Goal: Communication & Community: Answer question/provide support

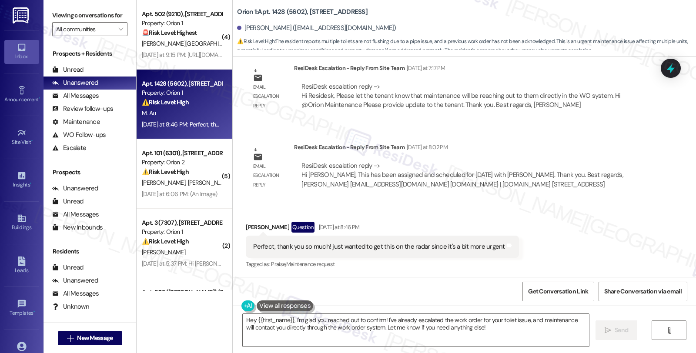
scroll to position [817, 0]
click at [246, 223] on div "[PERSON_NAME] Question [DATE] at 8:46 PM" at bounding box center [382, 228] width 273 height 14
click at [246, 223] on div "Marcus Au Question Yesterday at 8:46 PM" at bounding box center [382, 228] width 273 height 14
copy div "Marcus"
click at [243, 321] on textarea "Hey {{first_name}}, I'm glad you reached out to confirm! I've already escalated…" at bounding box center [416, 330] width 346 height 33
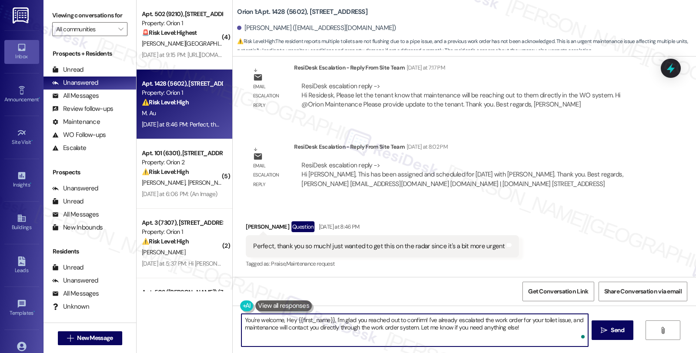
paste textarea "Marcus"
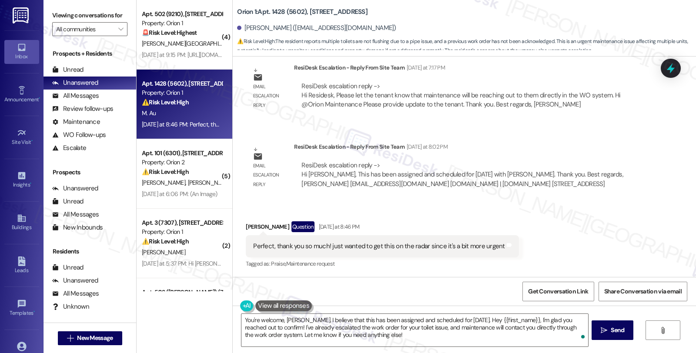
click at [574, 208] on div "Received via SMS Marcus Au Question Yesterday at 8:46 PM Perfect, thank you so …" at bounding box center [464, 239] width 463 height 75
click at [458, 319] on textarea "You're welcome, Marcus. I believe that this has been assigned and scheduled for…" at bounding box center [415, 330] width 346 height 33
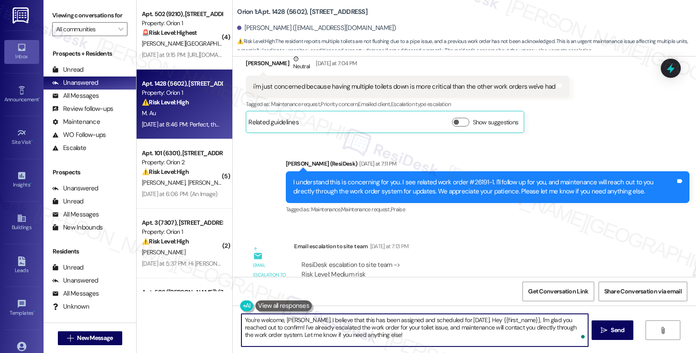
scroll to position [527, 0]
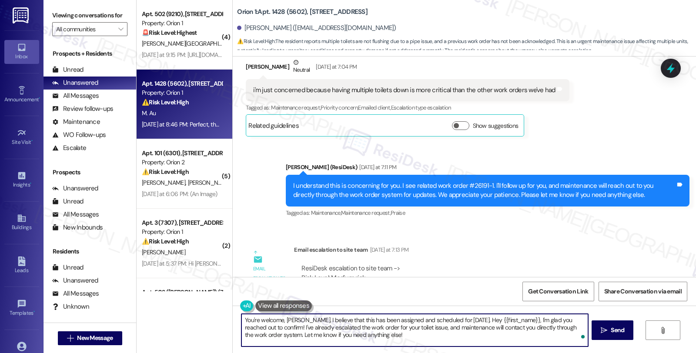
click at [421, 337] on textarea "You're welcome, Marcus. I believe that this has been assigned and scheduled for…" at bounding box center [415, 330] width 346 height 33
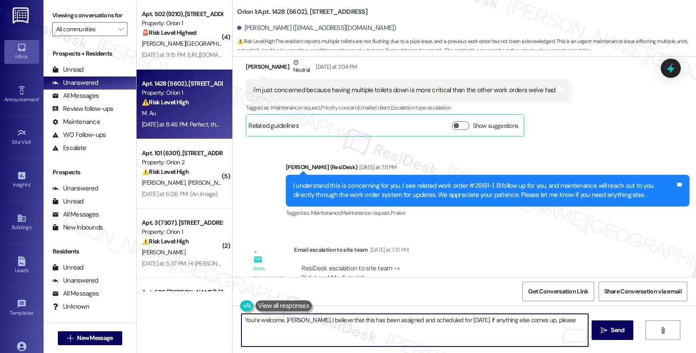
click at [546, 319] on textarea "You're welcome, Marcus. I believe that this has been assigned and scheduled for…" at bounding box center [415, 330] width 346 height 33
type textarea "You're welcome, [PERSON_NAME]. I believe that this has been assigned and schedu…"
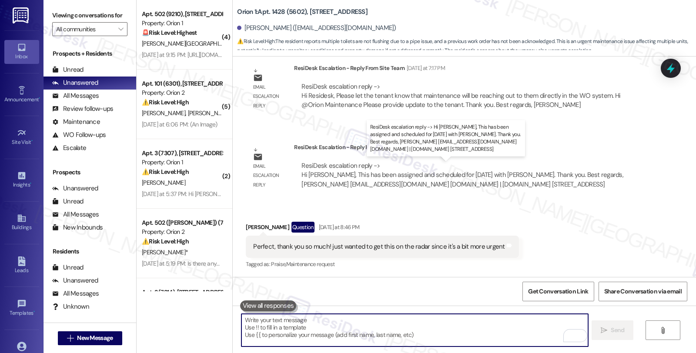
scroll to position [878, 0]
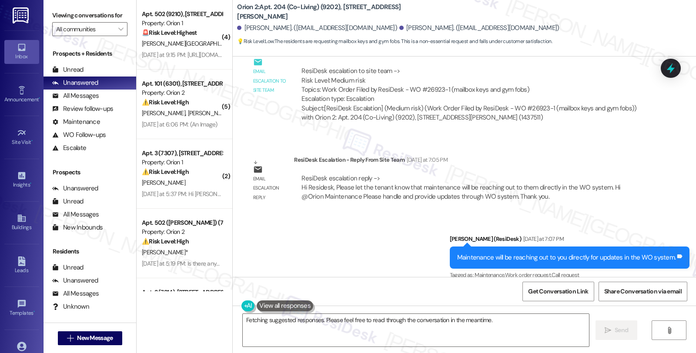
scroll to position [1803, 0]
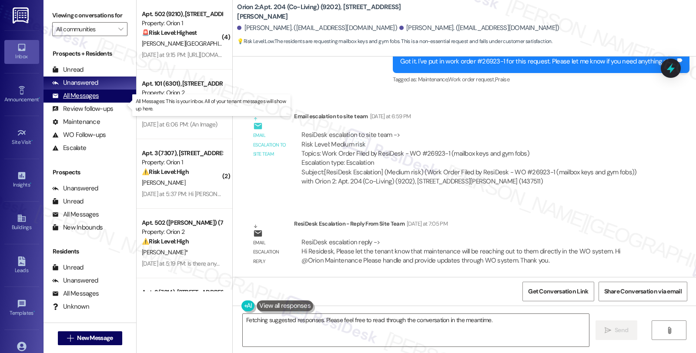
click at [87, 101] on div "All Messages" at bounding box center [75, 95] width 47 height 9
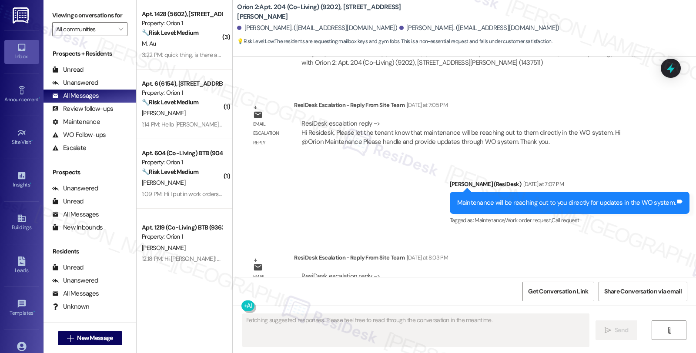
scroll to position [1948, 0]
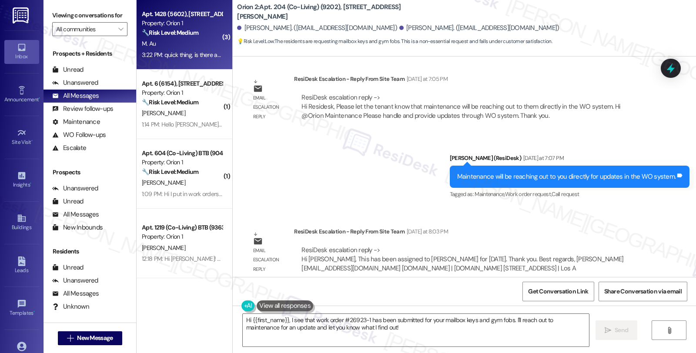
click at [192, 27] on div "Property: Orion 1" at bounding box center [182, 23] width 81 height 9
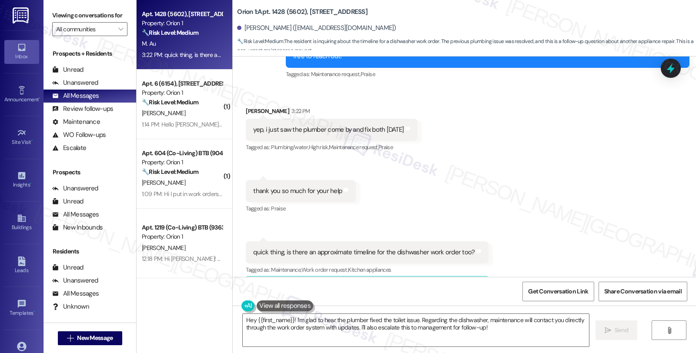
scroll to position [1109, 0]
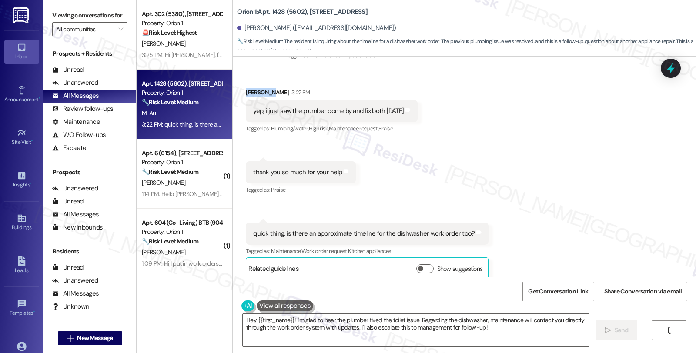
drag, startPoint x: 241, startPoint y: 81, endPoint x: 265, endPoint y: 81, distance: 24.4
click at [265, 88] on div "Marcus Au 3:22 PM" at bounding box center [332, 94] width 172 height 12
copy div "Marcus Au"
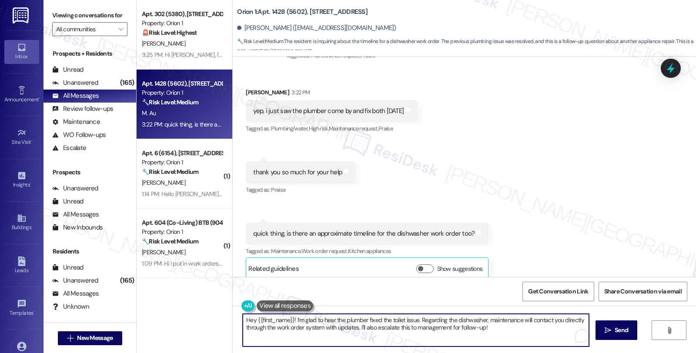
drag, startPoint x: 289, startPoint y: 319, endPoint x: 223, endPoint y: 315, distance: 65.4
click at [223, 315] on div "Apt. 302 (5380), 1164 W 37th Pl Property: Orion 1 🚨 Risk Level: Highest The res…" at bounding box center [417, 176] width 560 height 353
click at [430, 320] on textarea "I'm glad to hear the plumber fixed the toilet issue. Regarding the dishwasher, …" at bounding box center [415, 330] width 346 height 33
drag, startPoint x: 477, startPoint y: 327, endPoint x: 485, endPoint y: 341, distance: 15.4
click at [485, 341] on textarea "I'm glad to hear the plumber fixed the toilet issue. Regarding the dishwasher, …" at bounding box center [415, 330] width 346 height 33
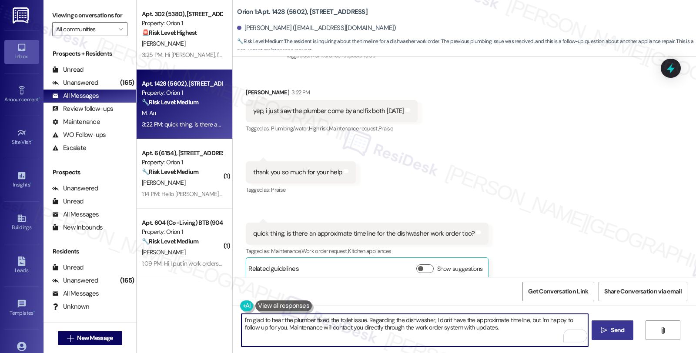
type textarea "I'm glad to hear the plumber fixed the toilet issue. Regarding the dishwasher, …"
click at [611, 330] on span "Send" at bounding box center [617, 330] width 13 height 9
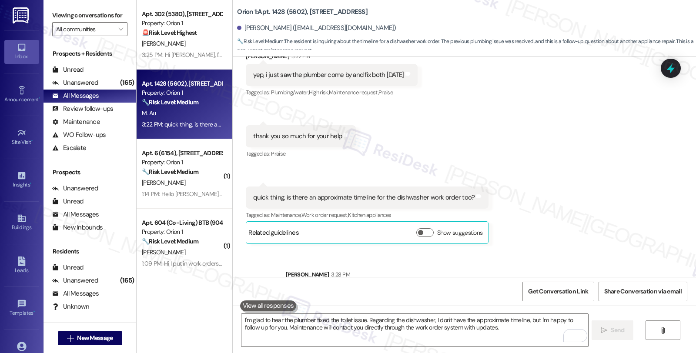
scroll to position [1179, 0]
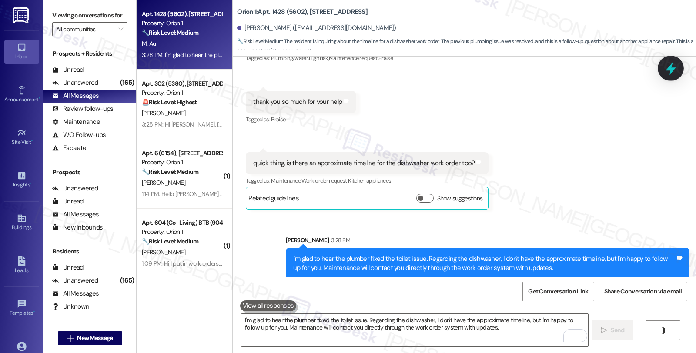
click at [671, 64] on icon at bounding box center [671, 68] width 10 height 13
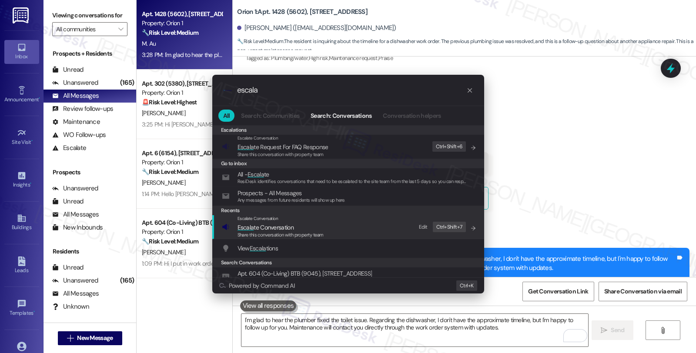
type input "escala"
click at [298, 223] on span "Escala te Conversation" at bounding box center [281, 228] width 86 height 10
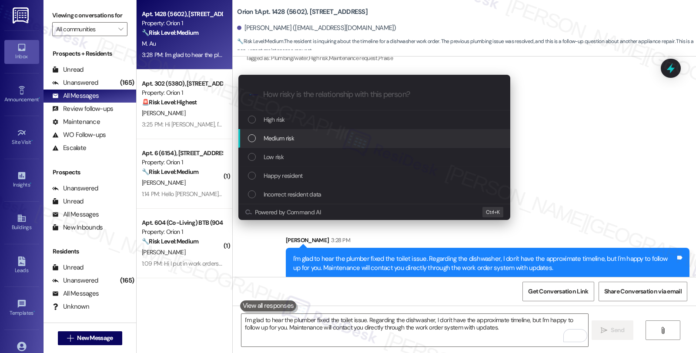
click at [281, 133] on div "Medium risk" at bounding box center [374, 138] width 272 height 19
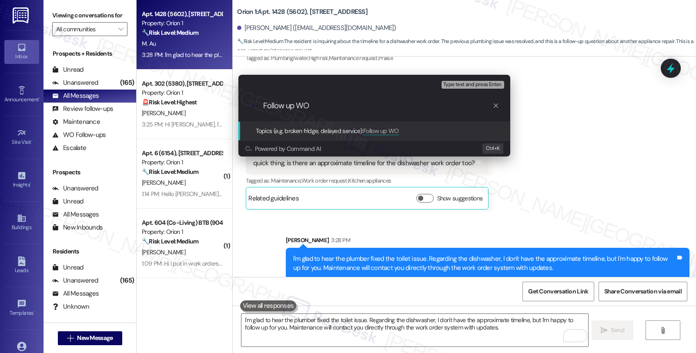
paste input "Alec"
click at [314, 107] on input "Follow up WO Alec" at bounding box center [377, 105] width 229 height 9
paste input "#26187-1"
type input "Follow up WO #26187-1 (dishwasher)"
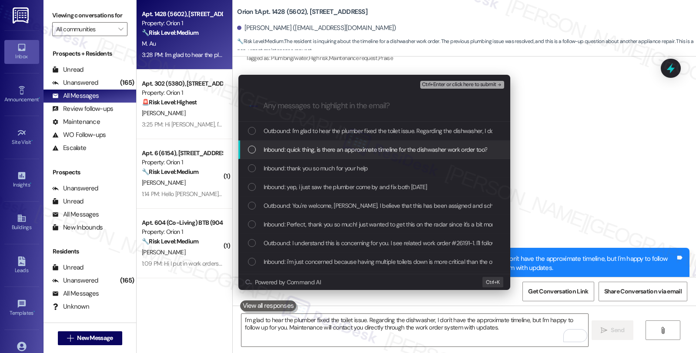
click at [319, 148] on span "Inbound: quick thing, is there an approximate timeline for the dishwasher work …" at bounding box center [376, 150] width 224 height 10
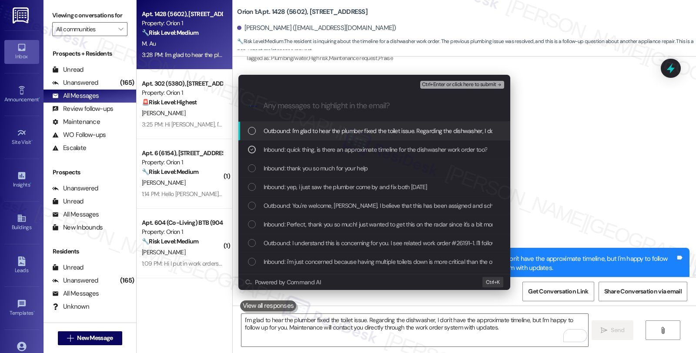
click at [466, 86] on span "Ctrl+Enter or click here to submit" at bounding box center [459, 85] width 74 height 6
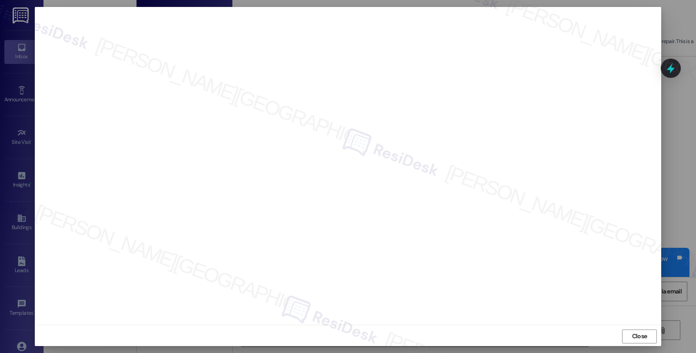
scroll to position [1, 0]
click at [632, 336] on span "Close" at bounding box center [639, 335] width 15 height 9
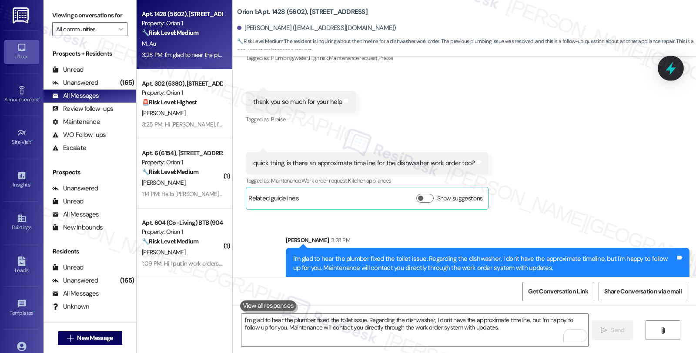
click at [671, 73] on icon at bounding box center [671, 68] width 10 height 13
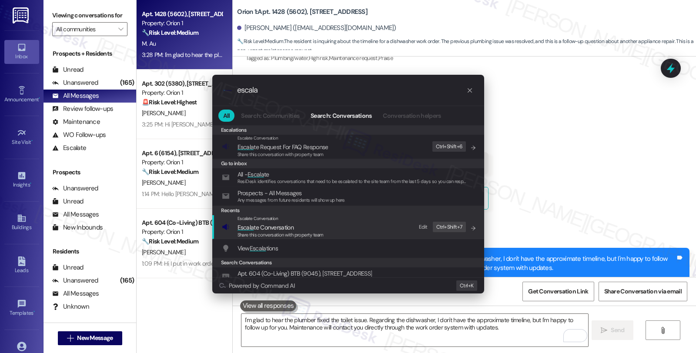
type input "escala"
click at [272, 228] on span "Escala te Conversation" at bounding box center [266, 228] width 56 height 8
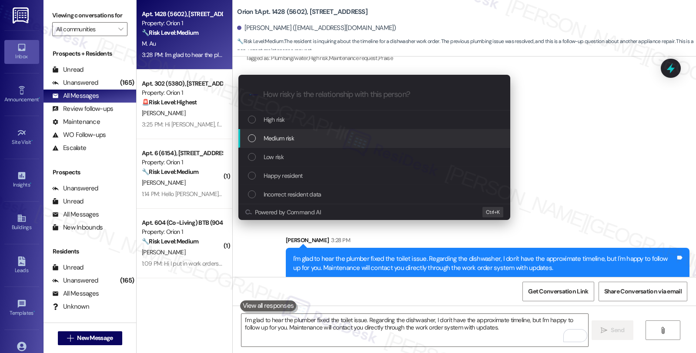
click at [288, 136] on span "Medium risk" at bounding box center [279, 139] width 30 height 10
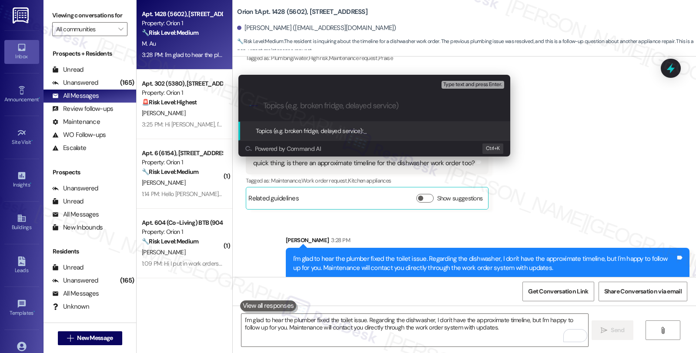
paste input "Follow up WO #26187-1 (dishwasher)"
type input "Follow up WO #26187-1 (dishwasher)"
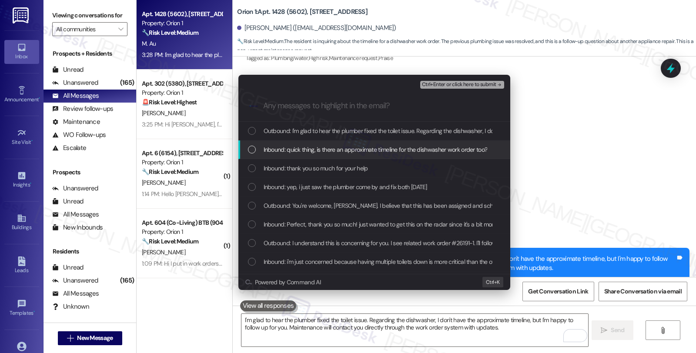
click at [291, 146] on span "Inbound: quick thing, is there an approximate timeline for the dishwasher work …" at bounding box center [376, 150] width 224 height 10
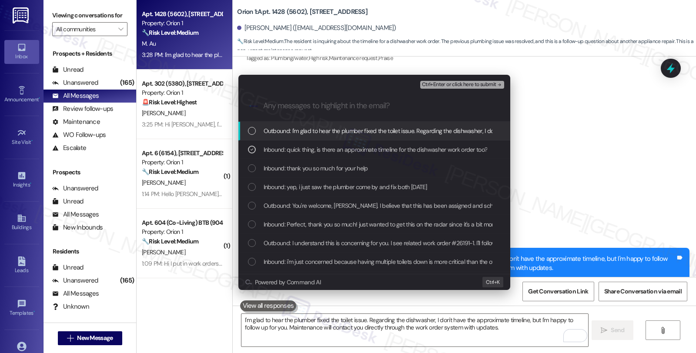
click at [467, 86] on span "Ctrl+Enter or click here to submit" at bounding box center [459, 85] width 74 height 6
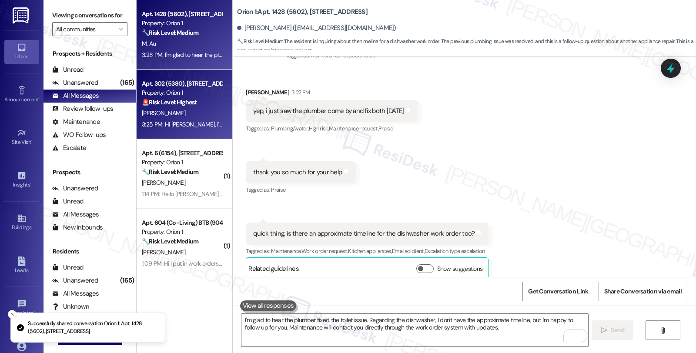
scroll to position [1192, 0]
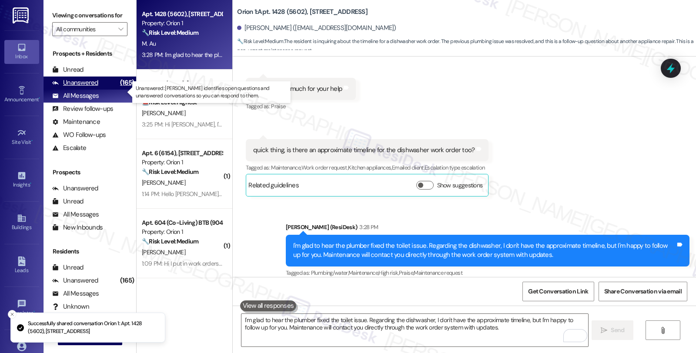
click at [92, 87] on div "Unanswered" at bounding box center [75, 82] width 46 height 9
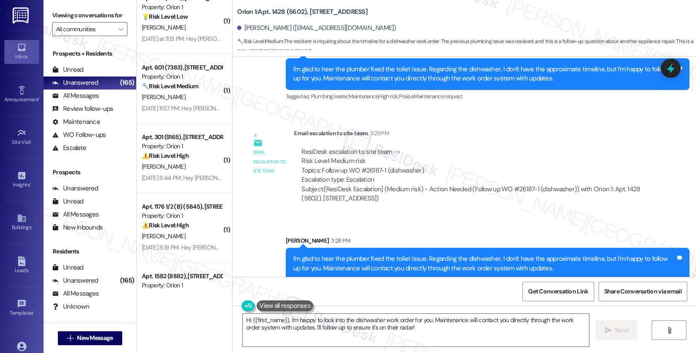
scroll to position [3120, 0]
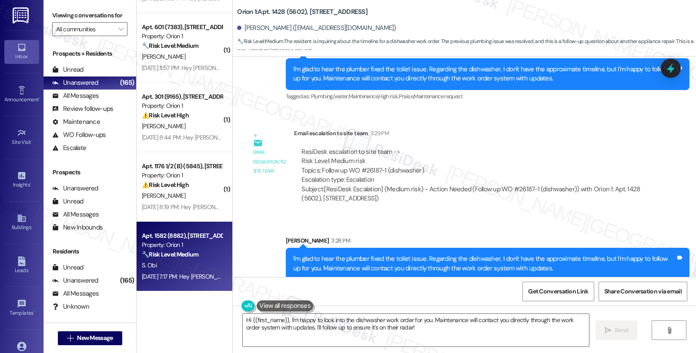
click at [181, 270] on div "S. Obi" at bounding box center [182, 265] width 82 height 11
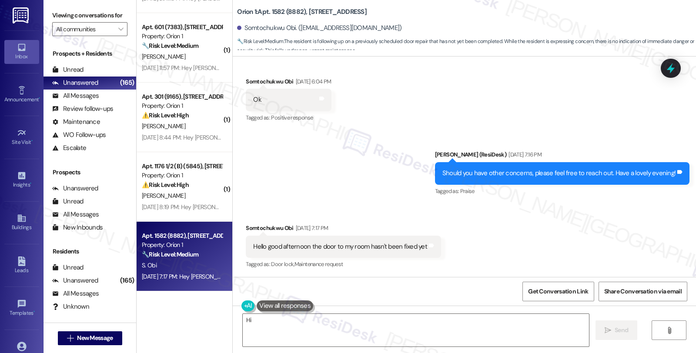
scroll to position [1446, 0]
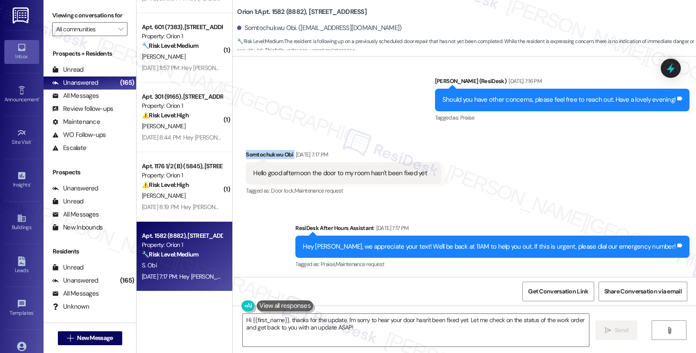
drag, startPoint x: 241, startPoint y: 152, endPoint x: 286, endPoint y: 151, distance: 45.3
click at [286, 151] on div "Somtochukwu Obi Sep 02, 2025 at 7:17 PM" at bounding box center [343, 156] width 195 height 12
copy div "Somtochukwu Obi"
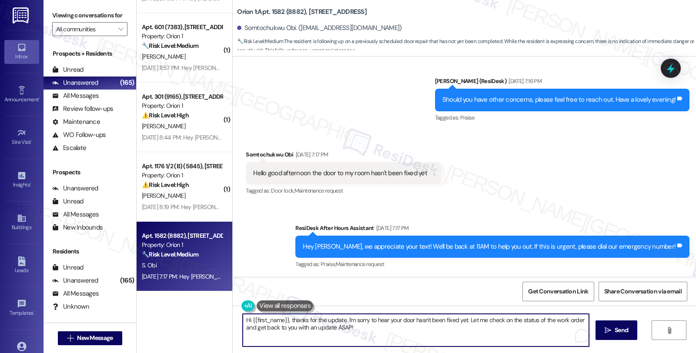
drag, startPoint x: 463, startPoint y: 320, endPoint x: 479, endPoint y: 337, distance: 23.1
click at [479, 337] on textarea "Hi {{first_name}}, thanks for the update. I'm sorry to hear your door hasn't be…" at bounding box center [416, 330] width 346 height 33
paste textarea "Somtochukwu Obi"
drag, startPoint x: 524, startPoint y: 320, endPoint x: 582, endPoint y: 321, distance: 57.9
click at [582, 321] on textarea "Hi {{first_name}}, thanks for the update. I'm sorry to hear your door hasn't be…" at bounding box center [415, 330] width 346 height 33
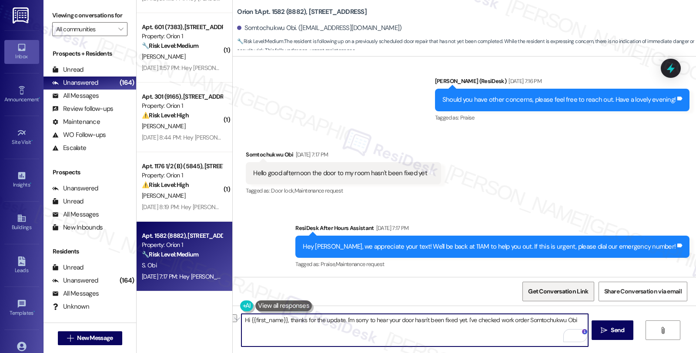
paste textarea "#26474-1"
click at [303, 328] on textarea "Hi {{first_name}}, thanks for the update. I'm sorry to hear your door hasn't be…" at bounding box center [415, 330] width 346 height 33
click at [379, 329] on textarea "Hi {{first_name}}, thanks for the update. I'm sorry to hear your door hasn't be…" at bounding box center [415, 330] width 346 height 33
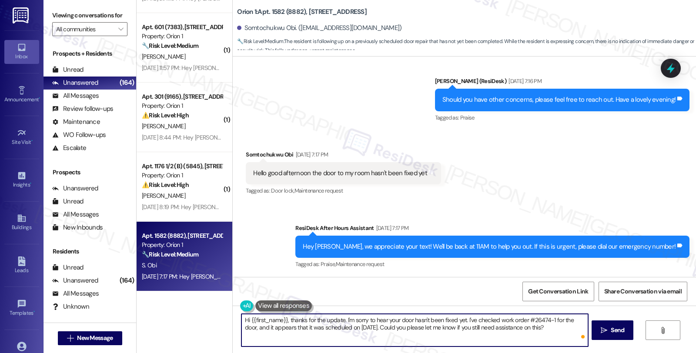
type textarea "Hi {{first_name}}, thanks for the update. I'm sorry to hear your door hasn't be…"
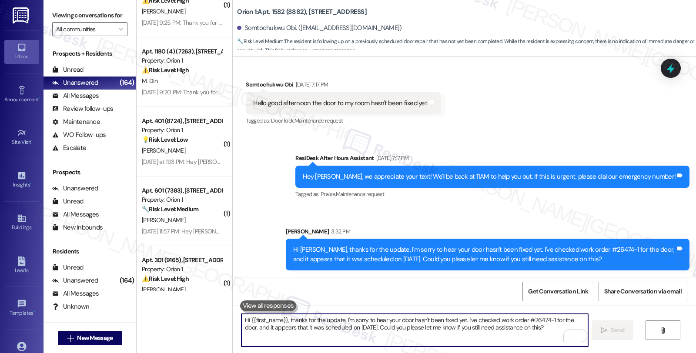
scroll to position [3023, 0]
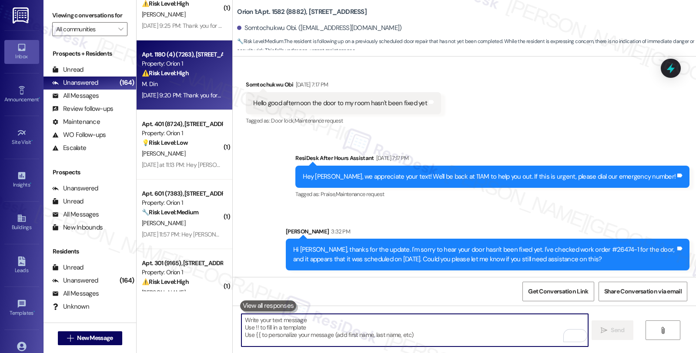
click at [206, 84] on div "M. Din" at bounding box center [182, 84] width 82 height 11
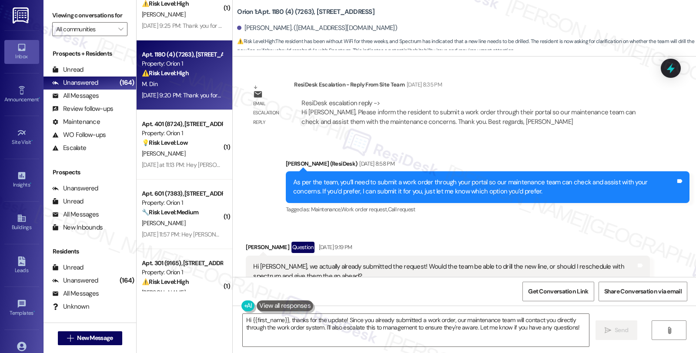
scroll to position [799, 0]
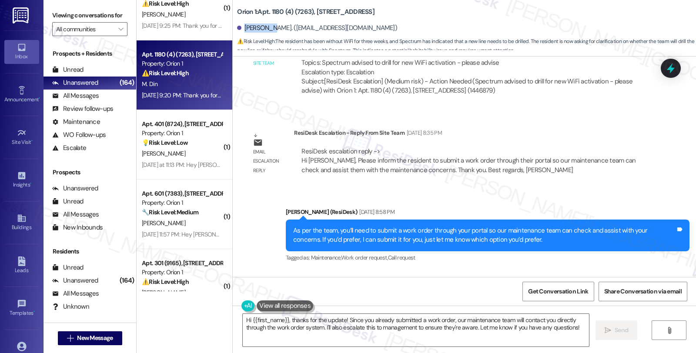
drag, startPoint x: 240, startPoint y: 28, endPoint x: 264, endPoint y: 27, distance: 24.0
click at [264, 27] on div "Maya Din. (mdin@usc.edu)" at bounding box center [317, 27] width 160 height 9
copy div "Maya Din."
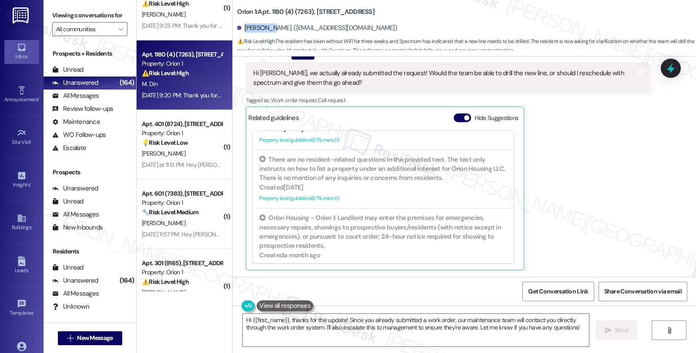
scroll to position [532, 0]
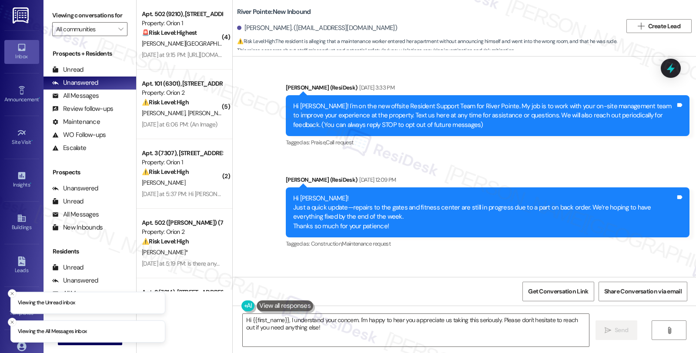
scroll to position [969, 0]
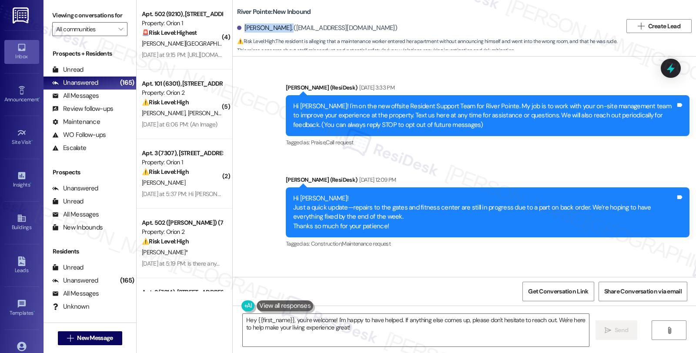
scroll to position [969, 0]
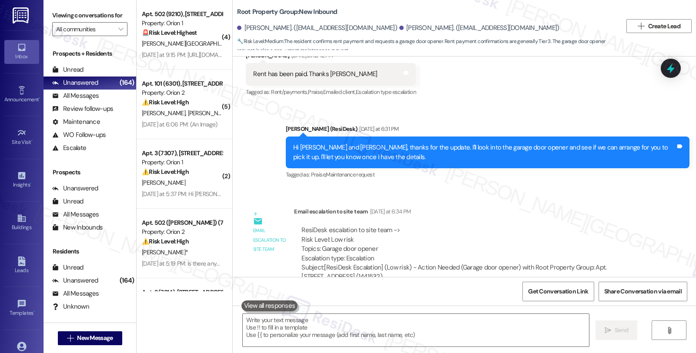
scroll to position [295, 0]
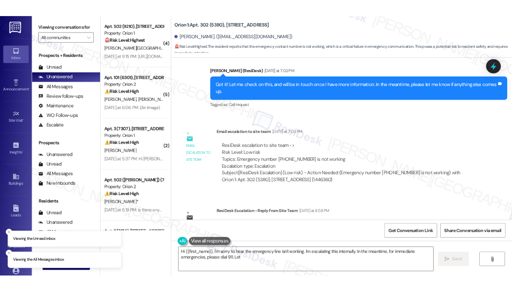
scroll to position [1866, 0]
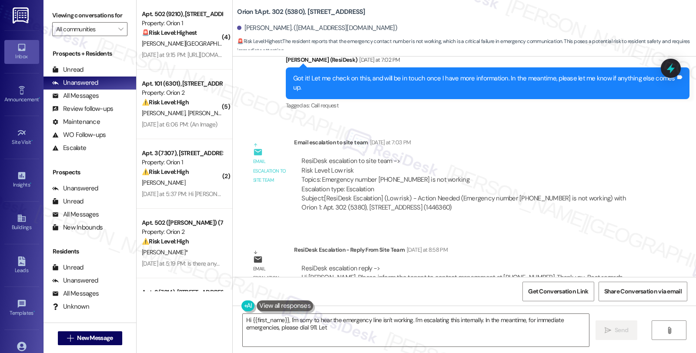
click at [591, 157] on div "ResiDesk escalation to site team -> Risk Level: Low risk Topics: Emergency numb…" at bounding box center [472, 175] width 341 height 37
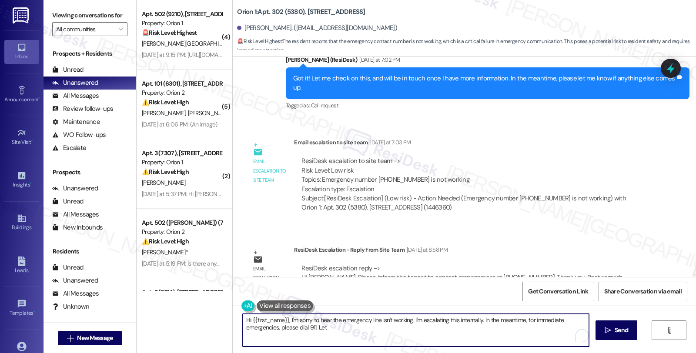
drag, startPoint x: 285, startPoint y: 321, endPoint x: 446, endPoint y: 333, distance: 162.3
click at [446, 333] on textarea "Hi {{first_name}}, I'm sorry to hear the emergency line isn't working. I'm esca…" at bounding box center [416, 330] width 346 height 33
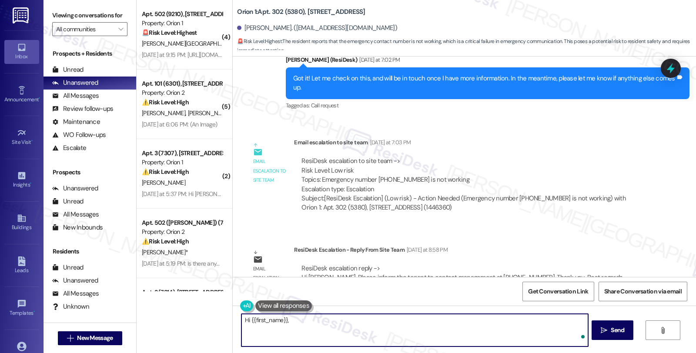
paste textarea "Please inform the tenant to contact management at 310-210-8798."
click at [283, 320] on textarea "Hi {{first_name}}, Please inform the tenant to contact management at 310-210-87…" at bounding box center [415, 330] width 346 height 33
click at [357, 318] on textarea "Hi {{first_name}}, I'd like to give you an update, Please inform the tenant to …" at bounding box center [415, 330] width 346 height 33
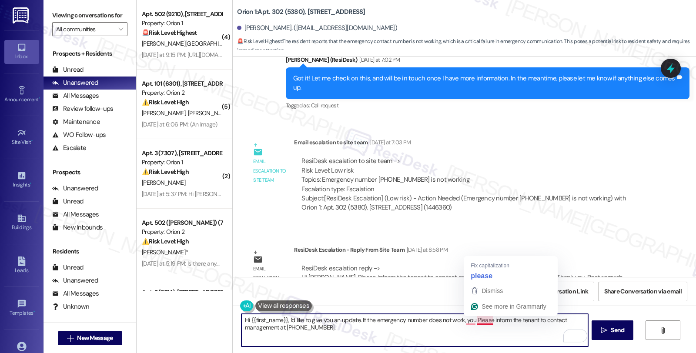
click at [482, 320] on textarea "Hi {{first_name}}, I'd like to give you an update. If the emergency number does…" at bounding box center [415, 330] width 346 height 33
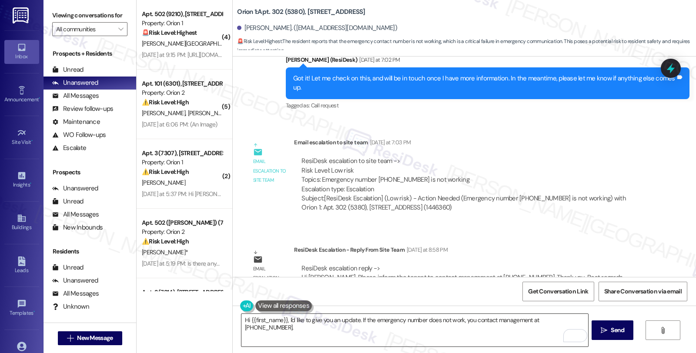
drag, startPoint x: 346, startPoint y: 332, endPoint x: 338, endPoint y: 332, distance: 8.7
click at [346, 332] on textarea "Hi {{first_name}}, I'd like to give you an update. If the emergency number does…" at bounding box center [415, 330] width 346 height 33
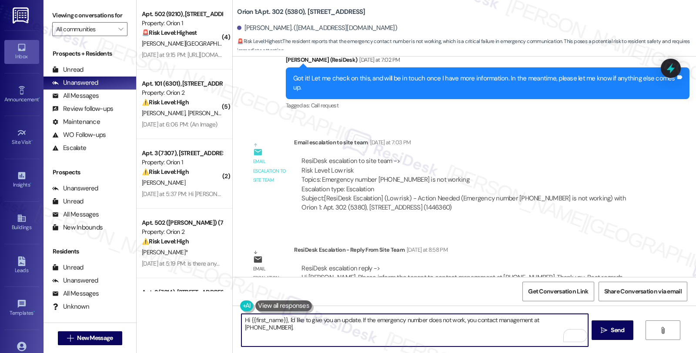
paste textarea "Should you have other concerns, please feel free to reach out. Have a great day!"
click at [242, 327] on textarea "Hi {{first_name}}, I'd like to give you an update. If the emergency number does…" at bounding box center [415, 330] width 346 height 33
type textarea "Hi {{first_name}}, I'd like to give you an update. If the emergency number does…"
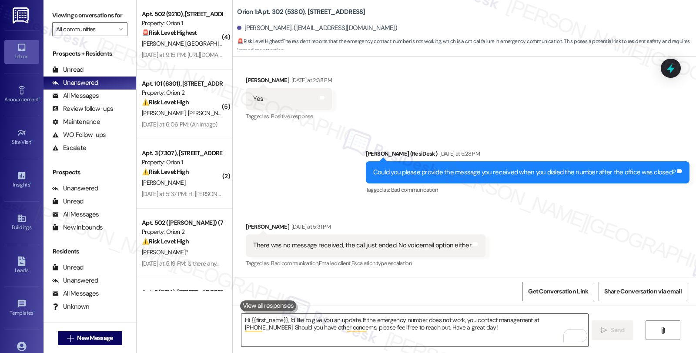
scroll to position [1606, 0]
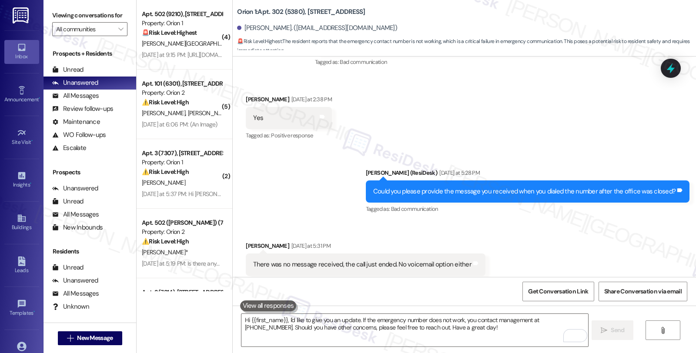
click at [558, 99] on div "Received via SMS Darren Zhou Yesterday at 2:38 PM Yes Tags and notes Tagged as:…" at bounding box center [464, 112] width 463 height 74
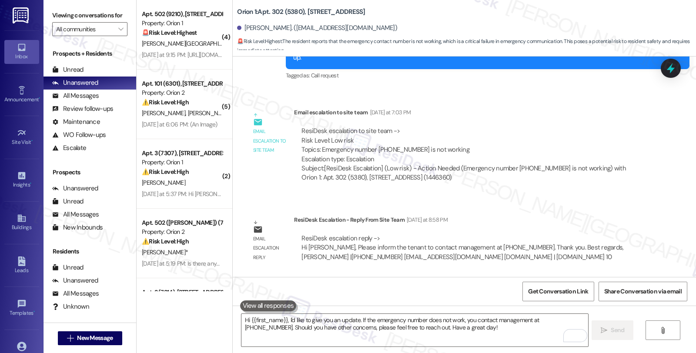
scroll to position [1936, 0]
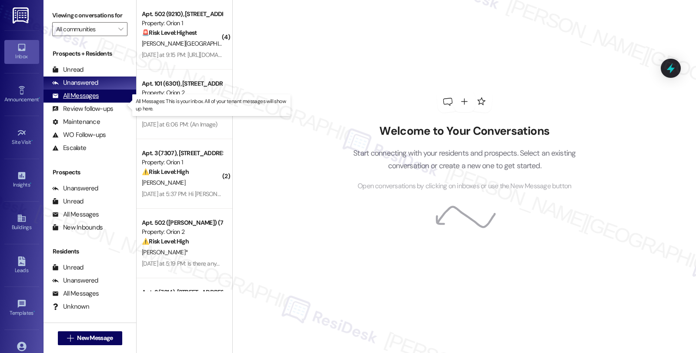
click at [101, 103] on div "All Messages (undefined)" at bounding box center [90, 96] width 93 height 13
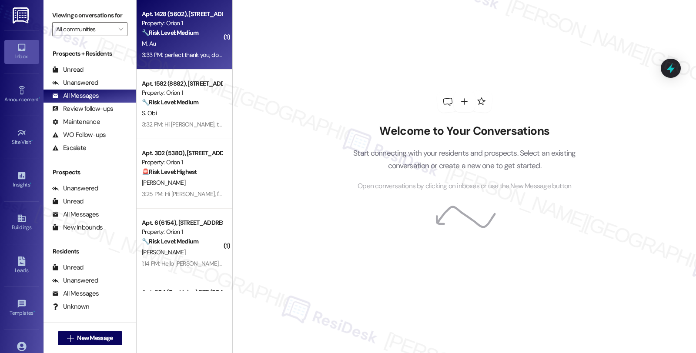
click at [206, 40] on div "M. Au" at bounding box center [182, 43] width 82 height 11
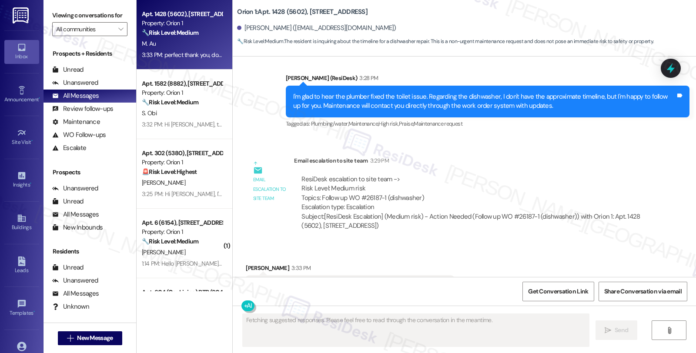
scroll to position [1373, 0]
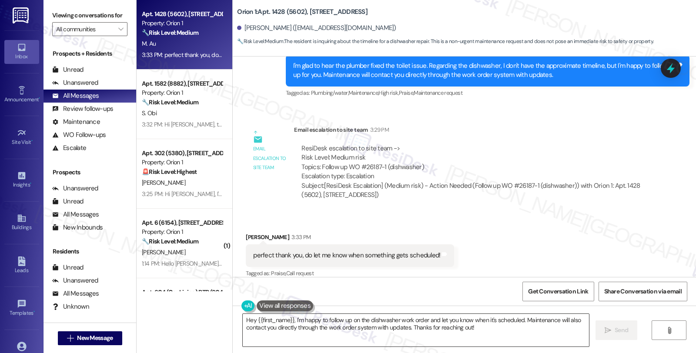
click at [315, 328] on textarea "Hey {{first_name}}, I'm happy to follow up on the dishwasher work order and let…" at bounding box center [416, 330] width 346 height 33
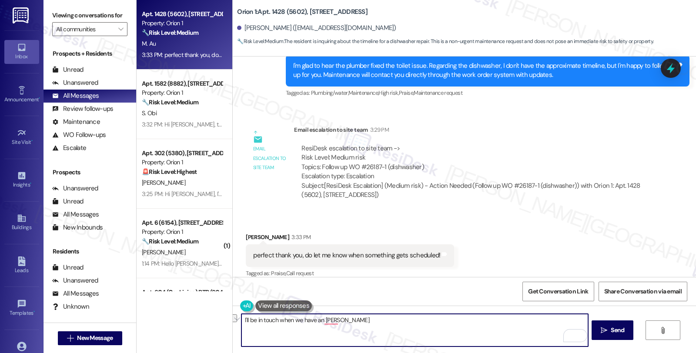
drag, startPoint x: 346, startPoint y: 319, endPoint x: 205, endPoint y: 315, distance: 141.5
click at [205, 315] on div "Apt. 1428 (5602), [STREET_ADDRESS] Property: Orion 1 🔧 Risk Level: Medium The r…" at bounding box center [417, 176] width 560 height 353
click at [386, 319] on textarea "Maintenance will reach out to you directly for updates" at bounding box center [415, 330] width 346 height 33
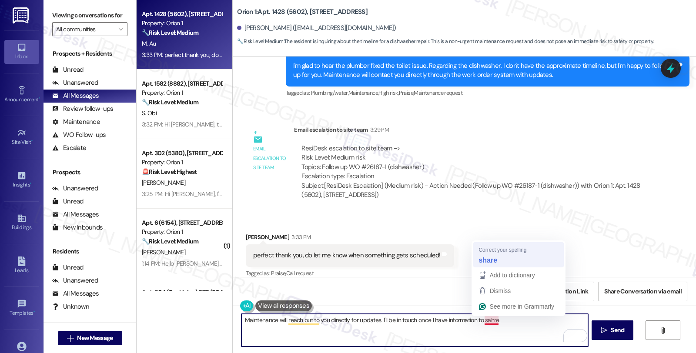
type textarea "Maintenance will reach out to you directly for updates. I'll be in touch once I…"
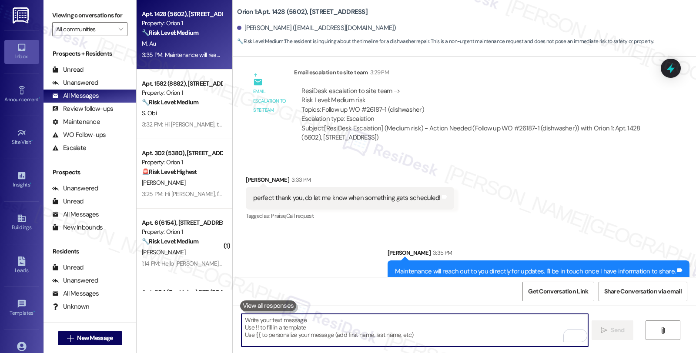
scroll to position [1433, 0]
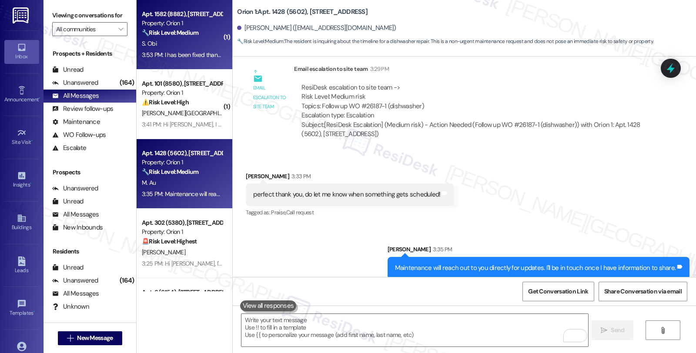
click at [205, 34] on div "🔧 Risk Level: Medium The resident confirms the door has been fixed. This closes…" at bounding box center [182, 32] width 81 height 9
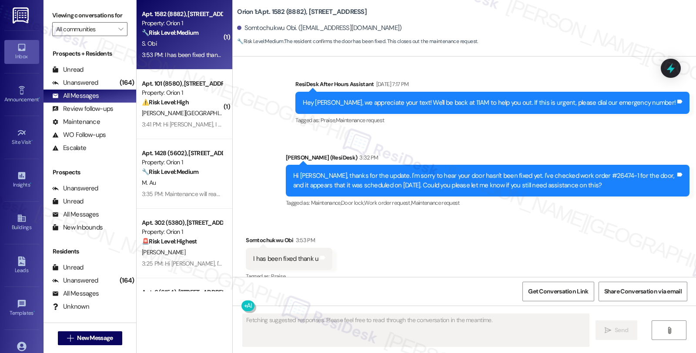
scroll to position [1603, 0]
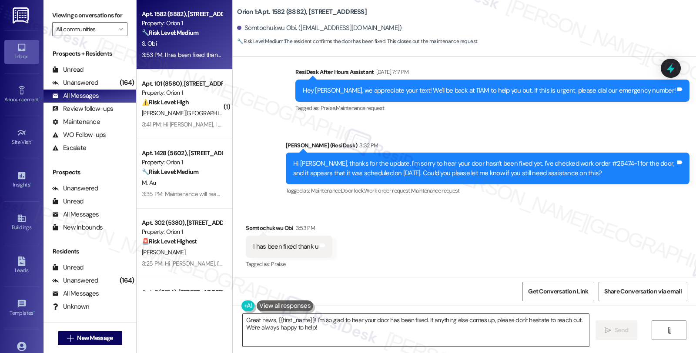
click at [243, 318] on textarea "Great news, {{first_name}}! I'm so glad to hear your door has been fixed. If an…" at bounding box center [416, 330] width 346 height 33
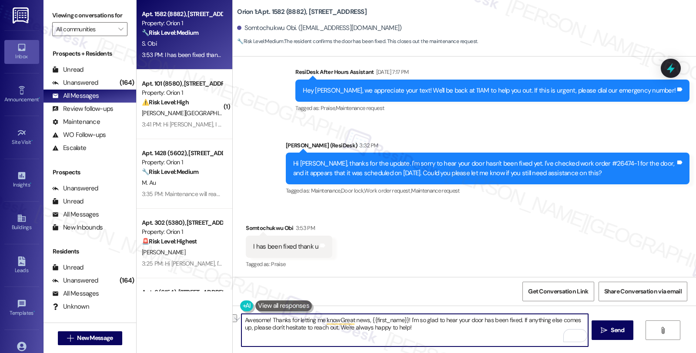
drag, startPoint x: 268, startPoint y: 319, endPoint x: 404, endPoint y: 319, distance: 135.8
click at [404, 319] on textarea "Awesome! Thanks for letting me knowGreat news, {{first_name}}! I'm so glad to h…" at bounding box center [415, 330] width 346 height 33
drag, startPoint x: 531, startPoint y: 321, endPoint x: 537, endPoint y: 332, distance: 12.9
click at [537, 332] on textarea "Awesome! I'm so glad to hear your door has been fixed. If anything else comes u…" at bounding box center [415, 330] width 346 height 33
type textarea "Awesome! I'm so glad to hear your door has been fixed. If anything else comes u…"
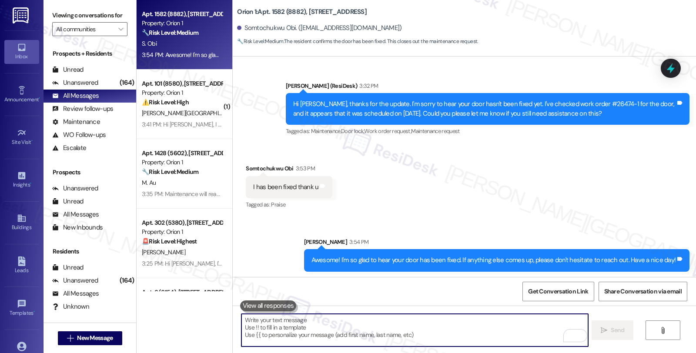
scroll to position [1663, 0]
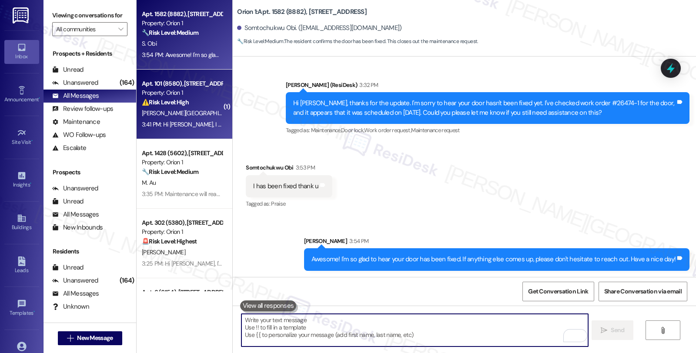
click at [196, 105] on div "⚠️ Risk Level: High The resident reports an ongoing issue with their washing ma…" at bounding box center [182, 102] width 81 height 9
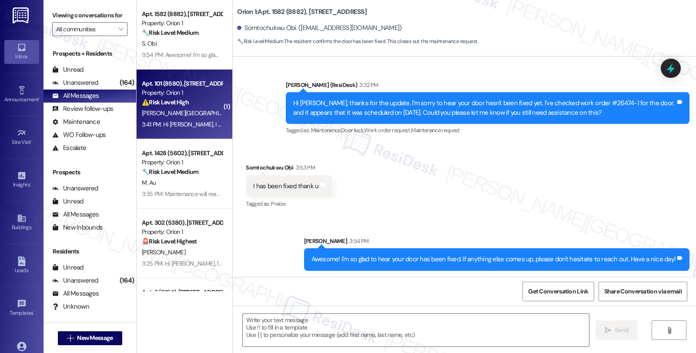
type textarea "Fetching suggested responses. Please feel free to read through the conversation…"
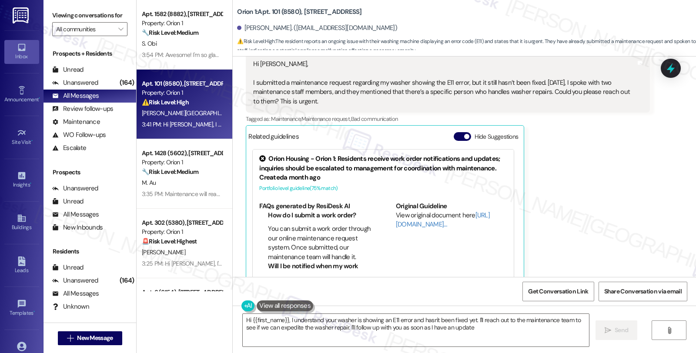
type textarea "Hi {{first_name}}, I understand your washer is showing an E11 error and hasn't …"
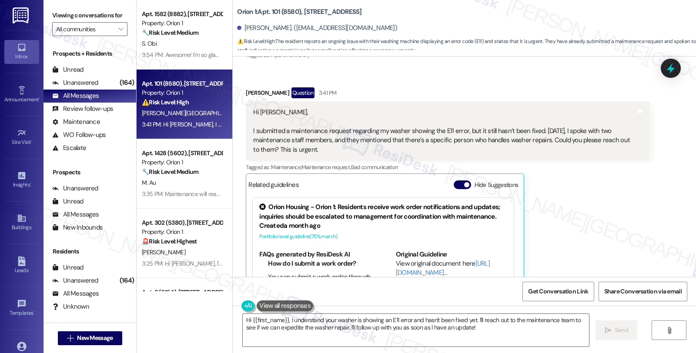
click at [603, 188] on div "Ying Xiong Question 3:41 PM Hi Sarah, I submitted a maintenance request regardi…" at bounding box center [448, 212] width 404 height 250
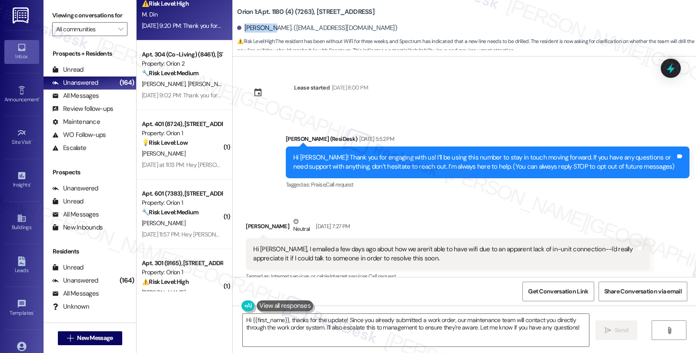
scroll to position [1040, 0]
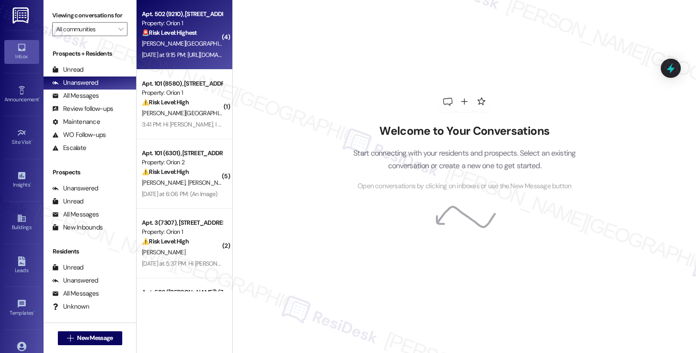
click at [208, 32] on div "🚨 Risk Level: Highest The resident is reporting a mold issue, and the link prov…" at bounding box center [182, 32] width 81 height 9
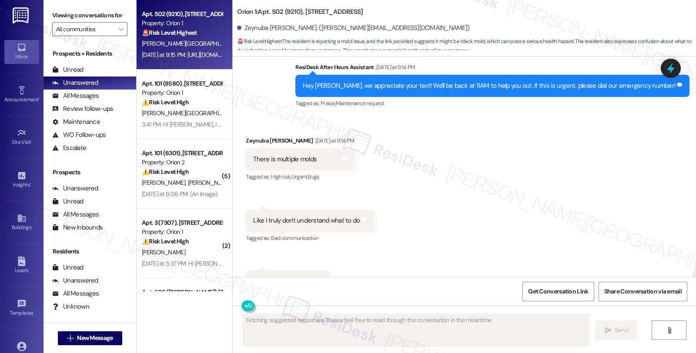
scroll to position [4655, 0]
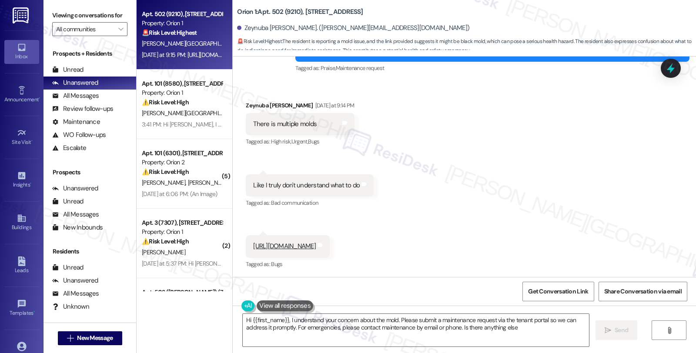
type textarea "Hi {{first_name}}, I understand your concern about the mold. Please submit a ma…"
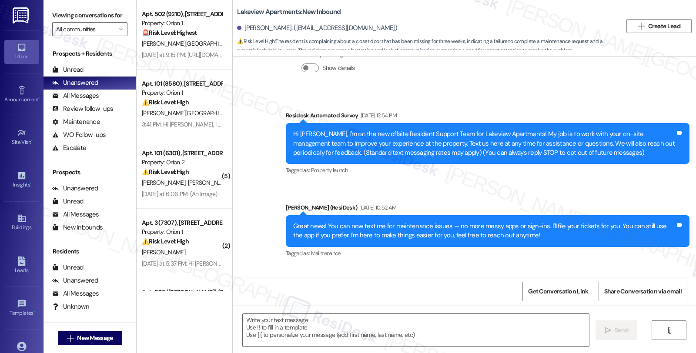
type textarea "Fetching suggested responses. Please feel free to read through the conversation…"
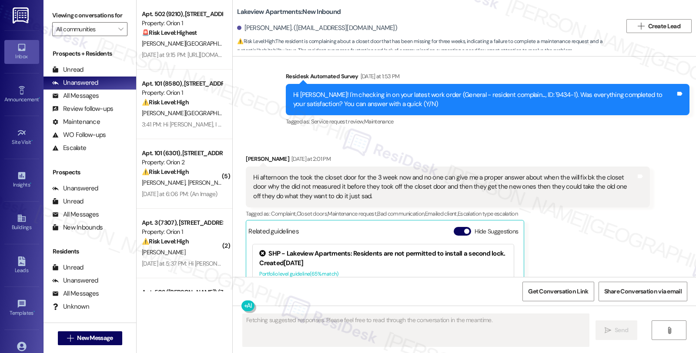
scroll to position [1055, 0]
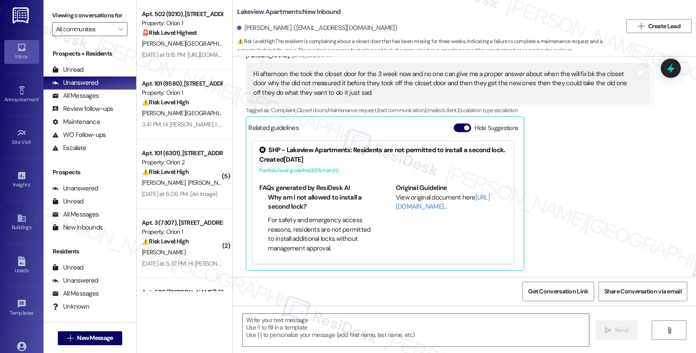
click at [591, 174] on div "[PERSON_NAME] [DATE] at 2:01 PM Hi afternoon the took the closet door for the 3…" at bounding box center [448, 161] width 404 height 220
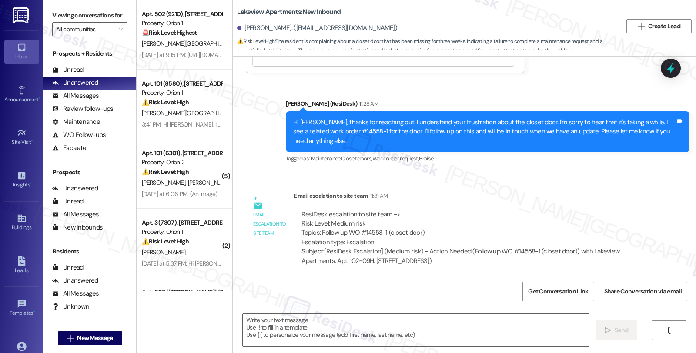
scroll to position [1334, 0]
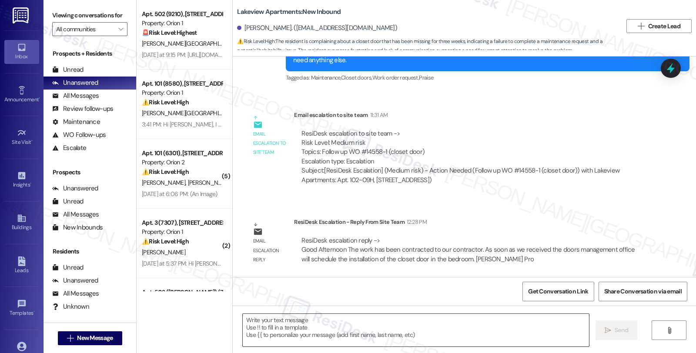
click at [337, 342] on textarea at bounding box center [416, 330] width 346 height 33
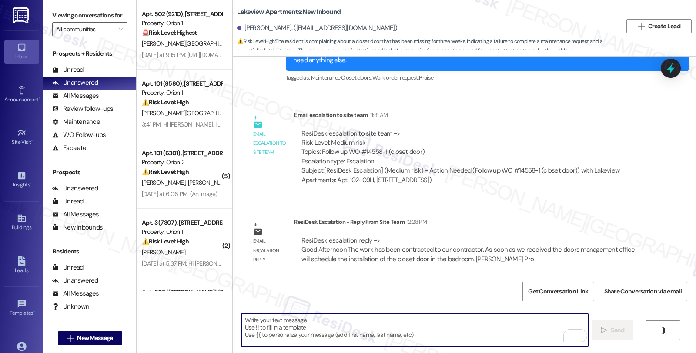
click at [286, 333] on textarea "To enrich screen reader interactions, please activate Accessibility in Grammarl…" at bounding box center [415, 330] width 346 height 33
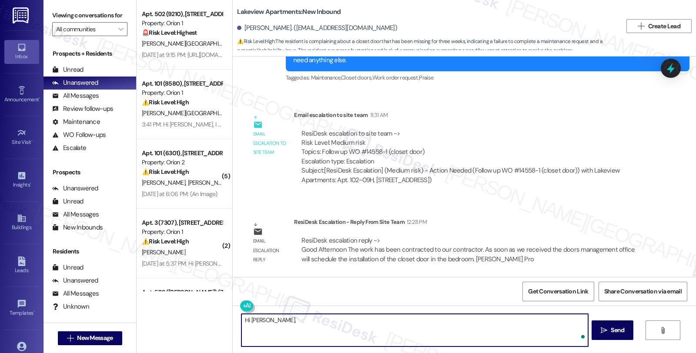
paste textarea "The work has been contracted to our contractor. As soon as we received the door…"
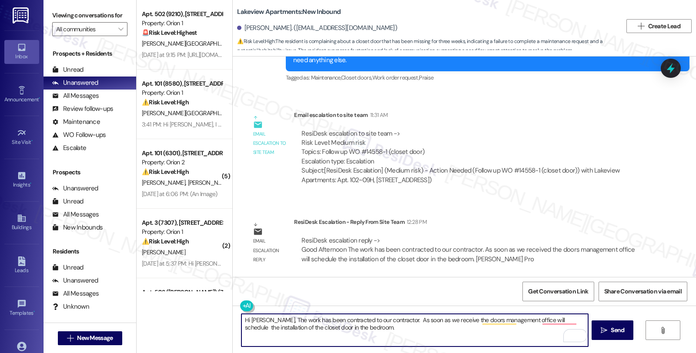
click at [474, 321] on textarea "Hi [PERSON_NAME], The work has been contracted to our contractor. As soon as we…" at bounding box center [415, 330] width 346 height 33
click at [268, 318] on textarea "Hi [PERSON_NAME], The work has been contracted to our contractor. As soon as we…" at bounding box center [415, 330] width 346 height 33
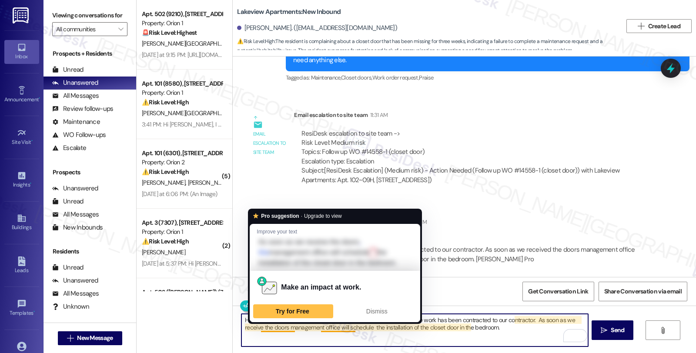
click at [254, 328] on textarea "Hi [PERSON_NAME], I'd like to give you an update. Please know that the work has…" at bounding box center [415, 330] width 346 height 33
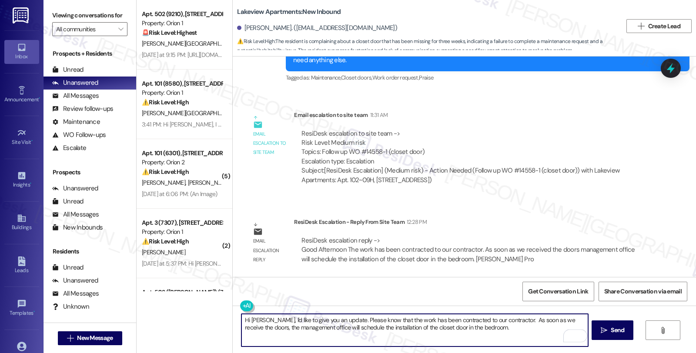
click at [494, 329] on textarea "Hi [PERSON_NAME], I'd like to give you an update. Please know that the work has…" at bounding box center [415, 330] width 346 height 33
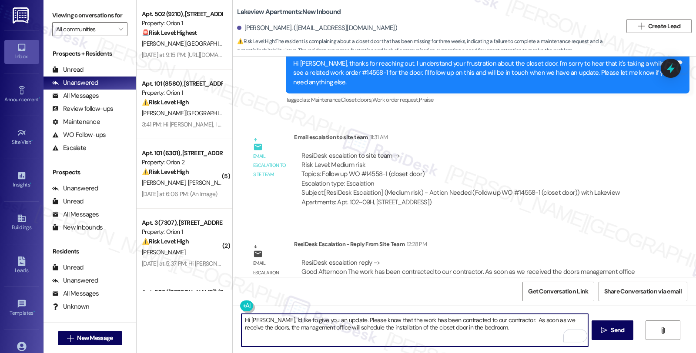
scroll to position [1286, 0]
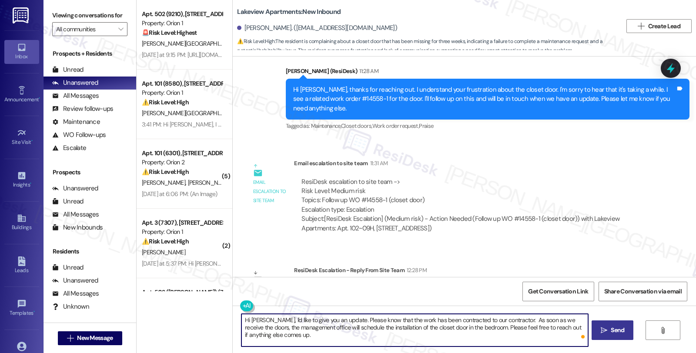
type textarea "Hi Carmen, I'd like to give you an update. Please know that the work has been c…"
click at [624, 327] on span "Send" at bounding box center [617, 330] width 17 height 9
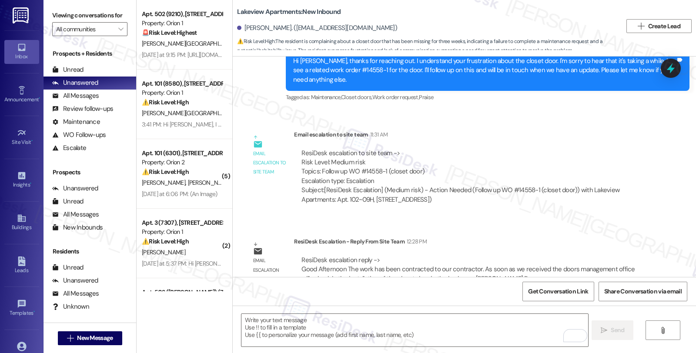
scroll to position [1334, 0]
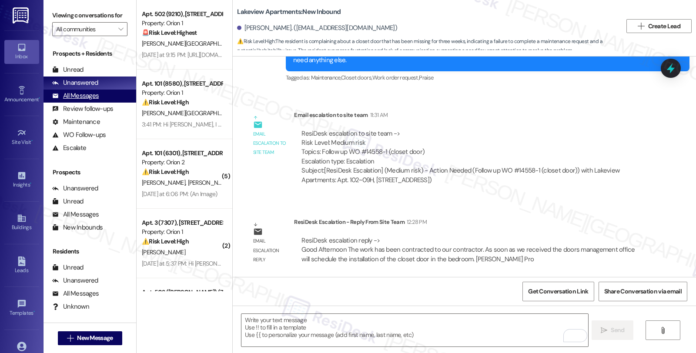
click at [89, 101] on div "All Messages" at bounding box center [75, 95] width 47 height 9
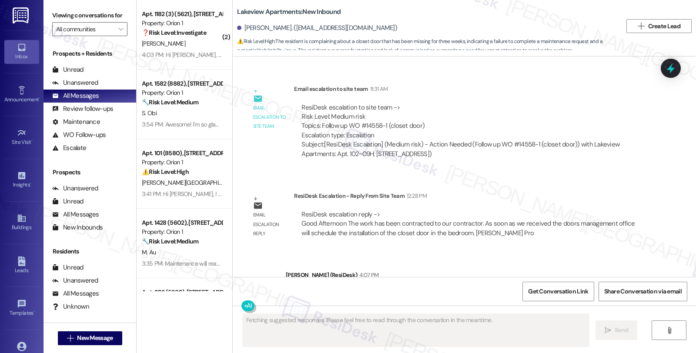
scroll to position [1417, 0]
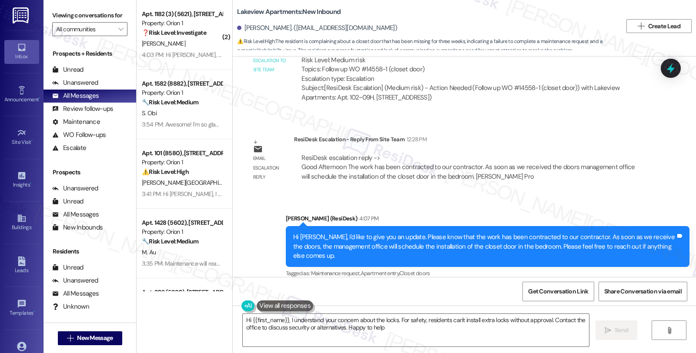
type textarea "Hi {{first_name}}, I understand your concern about the locks. For safety, resid…"
click at [541, 185] on div "ResiDesk escalation reply -> Good Afternoon The work has been contracted to our…" at bounding box center [472, 167] width 356 height 41
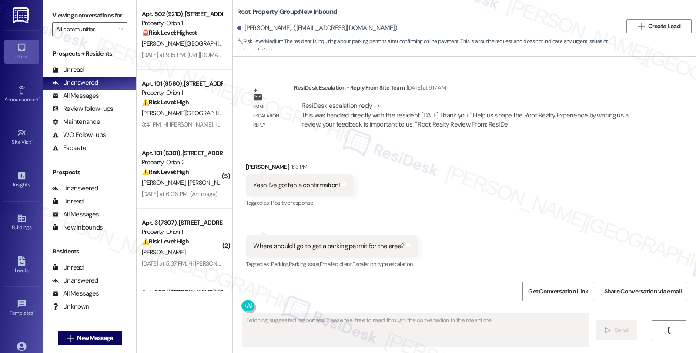
scroll to position [932, 0]
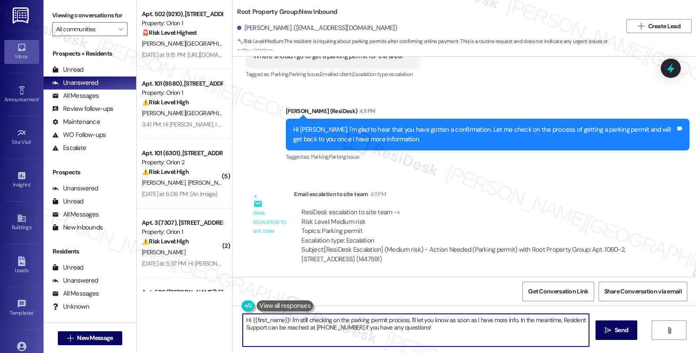
drag, startPoint x: 286, startPoint y: 316, endPoint x: 222, endPoint y: 308, distance: 64.0
click at [222, 308] on div "Apt. 502 (9210), 1192 W 35th St Property: Orion 1 🚨 Risk Level: Highest The res…" at bounding box center [417, 176] width 560 height 353
paste textarea "Kindly ask the tenant to contact the Alderman's office for Parking permit"
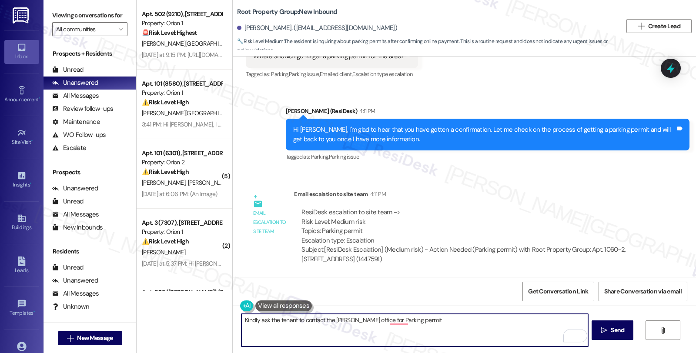
click at [242, 318] on textarea "Kindly ask the tenant to contact the Alderman's office for Parking permit" at bounding box center [415, 330] width 346 height 33
click at [457, 321] on textarea "Here's a quick update. Please contact the Alderman's office for a Parking permit" at bounding box center [415, 330] width 346 height 33
type textarea "Here's a quick update. Please contact the Alderman's office for a Parking permi…"
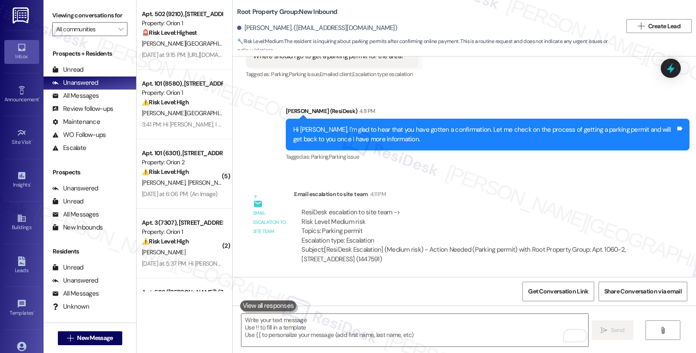
drag, startPoint x: 636, startPoint y: 184, endPoint x: 602, endPoint y: 185, distance: 34.4
click at [636, 184] on div "Email escalation to site team Email escalation to site team 4:11 PM ResiDesk es…" at bounding box center [447, 230] width 417 height 94
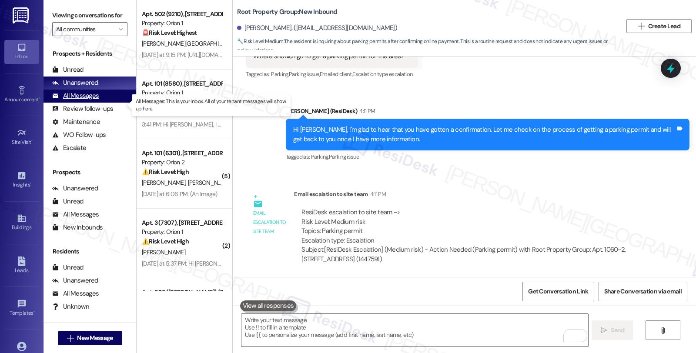
click at [83, 101] on div "All Messages" at bounding box center [75, 95] width 47 height 9
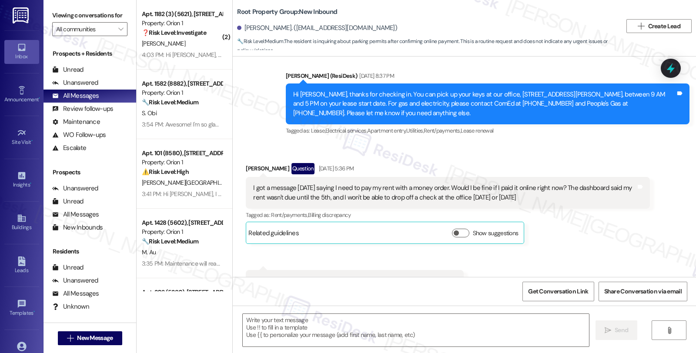
type textarea "Fetching suggested responses. Please feel free to read through the conversation…"
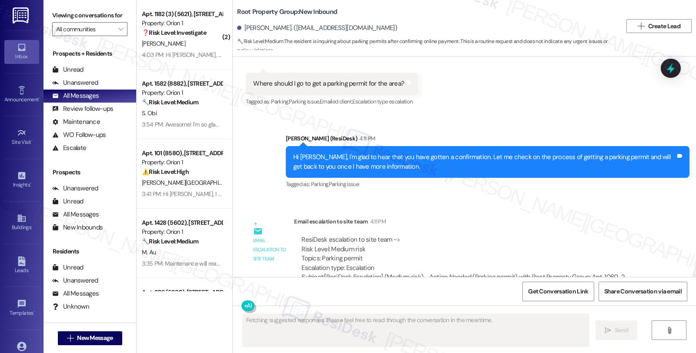
scroll to position [1005, 0]
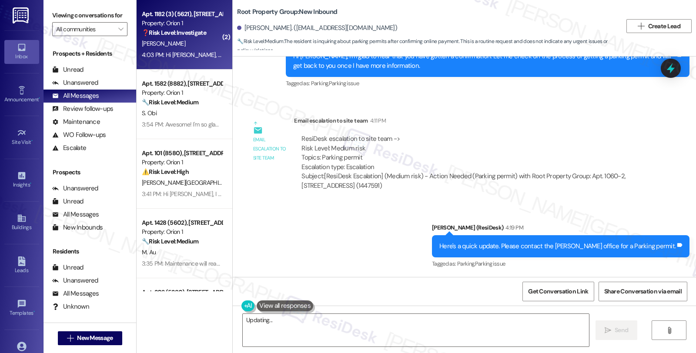
click at [203, 38] on div "[PERSON_NAME]" at bounding box center [182, 43] width 82 height 11
type textarea "Hi {{first_name}}! I don't have info on area parking permits, but Resident Supp…"
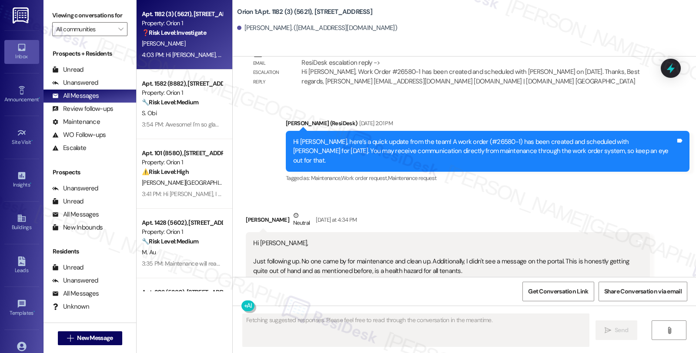
scroll to position [1939, 0]
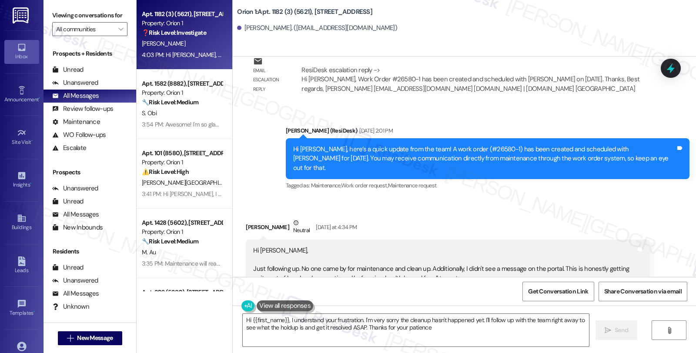
type textarea "Hi {{first_name}}, I understand your frustration. I'm very sorry the cleanup ha…"
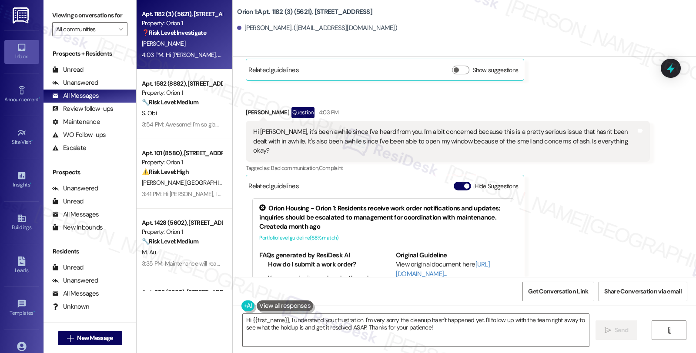
scroll to position [2326, 0]
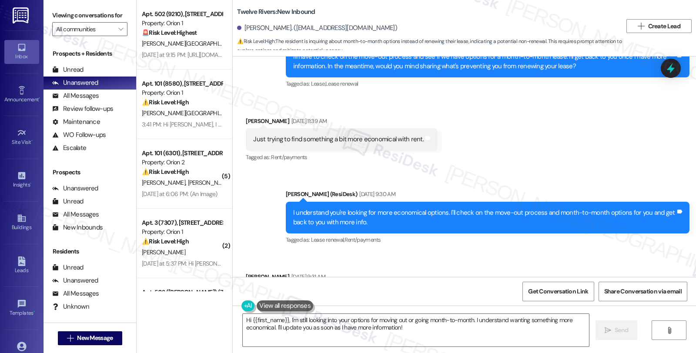
scroll to position [367, 0]
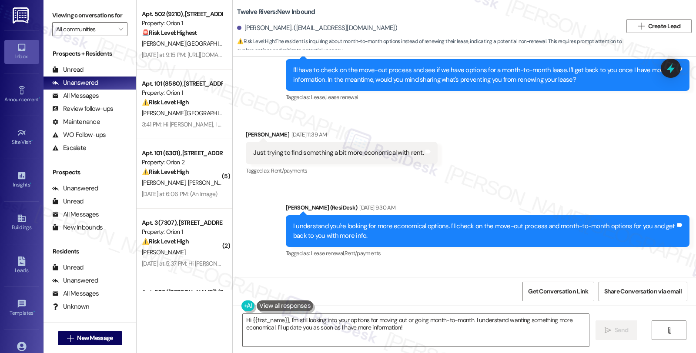
click at [246, 130] on div "[PERSON_NAME] [DATE] 11:39 AM" at bounding box center [342, 136] width 192 height 12
copy div "Robis"
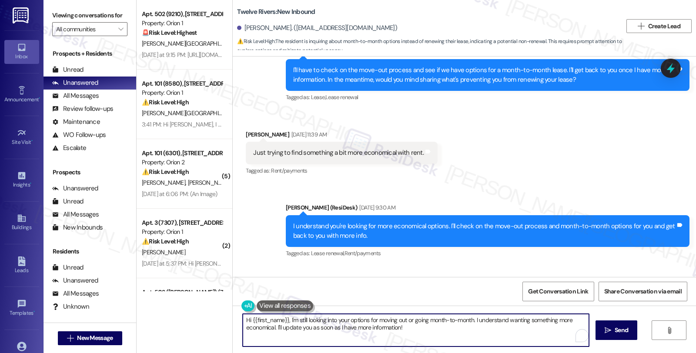
drag, startPoint x: 285, startPoint y: 321, endPoint x: 493, endPoint y: 354, distance: 210.6
click at [493, 353] on html "Inbox Go to Inbox Announcement • Send A Text Announcement Site Visit • Go to Si…" at bounding box center [348, 176] width 696 height 353
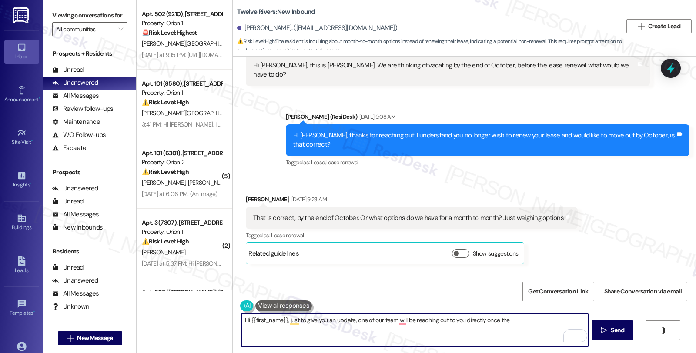
scroll to position [29, 0]
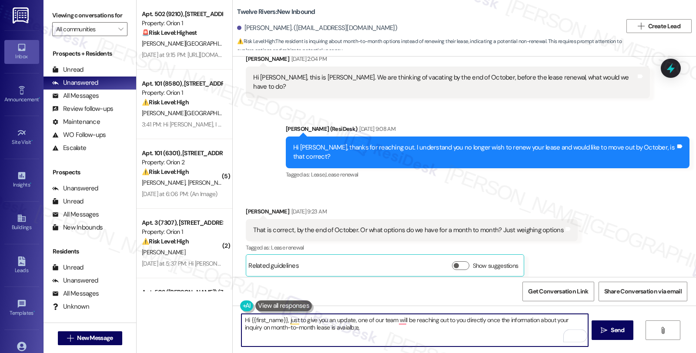
click at [329, 331] on textarea "Hi {{first_name}}, just to give you an update, one of our team will be reaching…" at bounding box center [415, 330] width 346 height 33
click at [342, 329] on textarea "Hi {{first_name}}, just to give you an update, one of our team members will be …" at bounding box center [415, 330] width 346 height 33
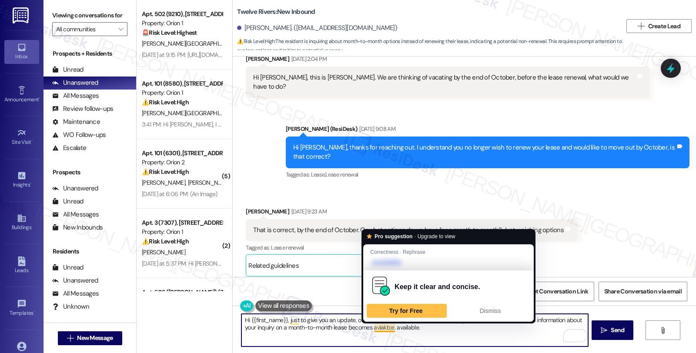
drag, startPoint x: 392, startPoint y: 328, endPoint x: 379, endPoint y: 327, distance: 12.2
click at [379, 327] on textarea "Hi {{first_name}}, just to give you an update, one of our team members will be …" at bounding box center [415, 330] width 346 height 33
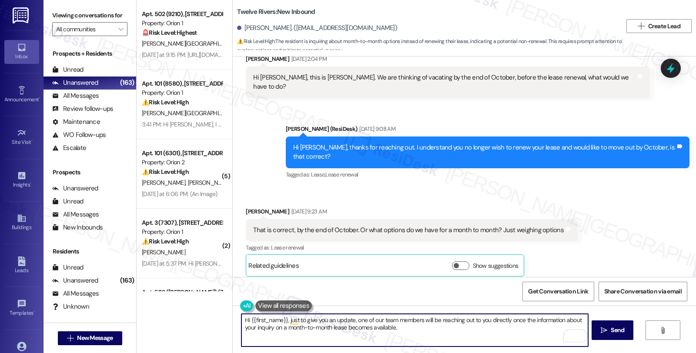
click at [409, 332] on textarea "Hi {{first_name}}, just to give you an update, one of our team members will be …" at bounding box center [415, 330] width 346 height 33
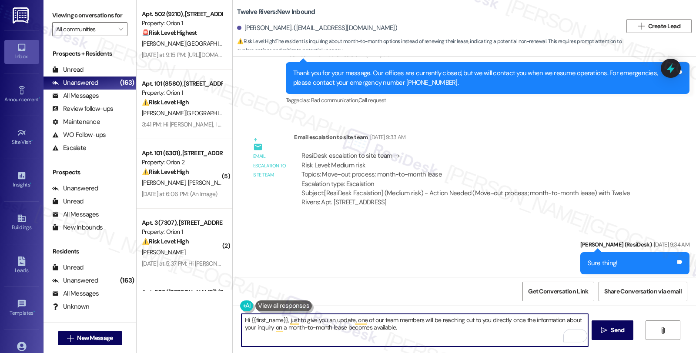
scroll to position [754, 0]
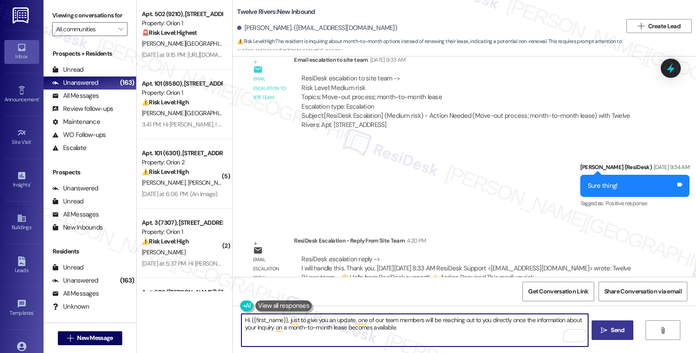
type textarea "Hi {{first_name}}, just to give you an update, one of our team members will be …"
click at [610, 324] on button " Send" at bounding box center [613, 331] width 42 height 20
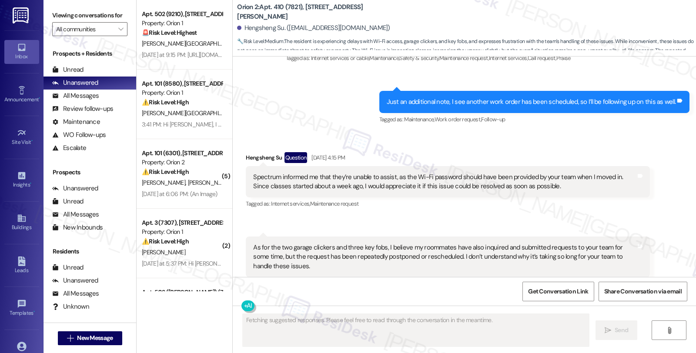
scroll to position [410, 0]
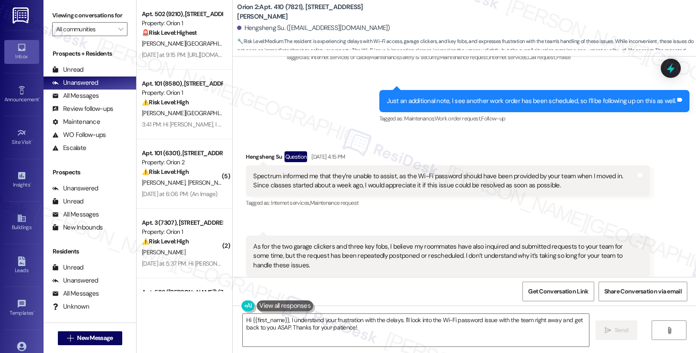
click at [597, 197] on div "Tagged as: Internet services , Click to highlight conversations about Internet …" at bounding box center [448, 203] width 404 height 13
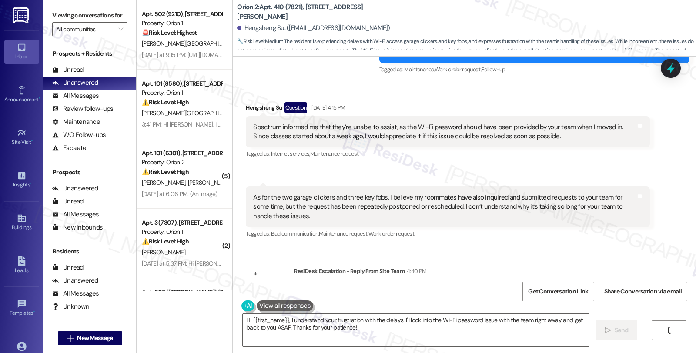
scroll to position [490, 0]
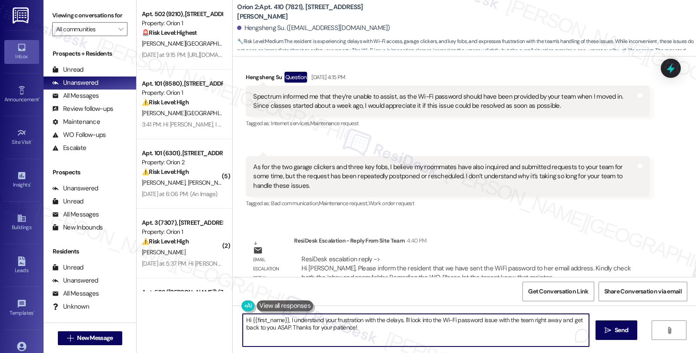
drag, startPoint x: 369, startPoint y: 329, endPoint x: 218, endPoint y: 301, distance: 153.0
click at [218, 301] on div "Apt. 502 (9210), [STREET_ADDRESS] Property: Orion 1 🚨 Risk Level: Highest The r…" at bounding box center [417, 176] width 560 height 353
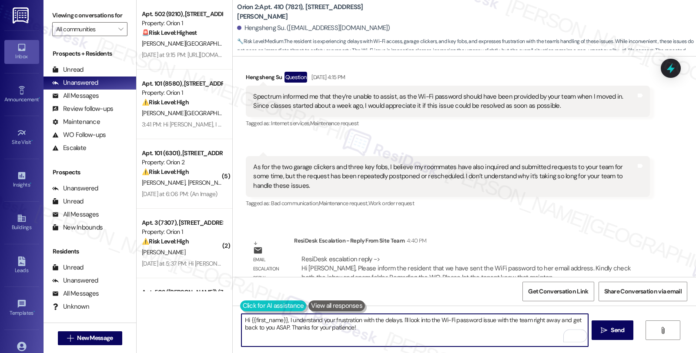
paste textarea "Please inform the resident that we have sent the WiFi password to her email add…"
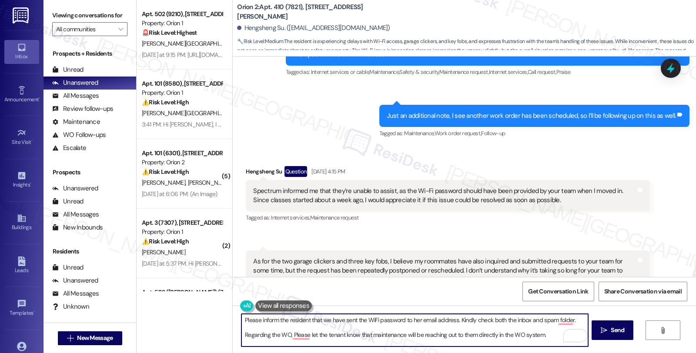
scroll to position [393, 0]
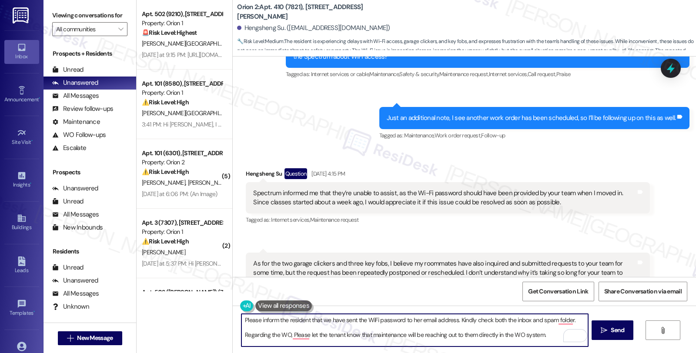
click at [250, 168] on div "Hengsheng Su Question [DATE] 4:15 PM" at bounding box center [448, 175] width 404 height 14
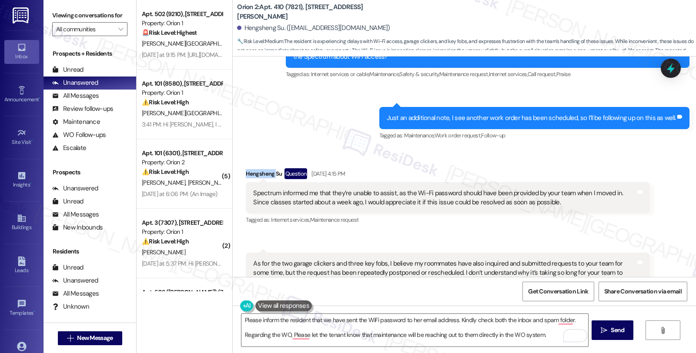
click at [250, 168] on div "Hengsheng Su Question Aug 29, 2025 at 4:15 PM" at bounding box center [448, 175] width 404 height 14
copy div "Hengsheng"
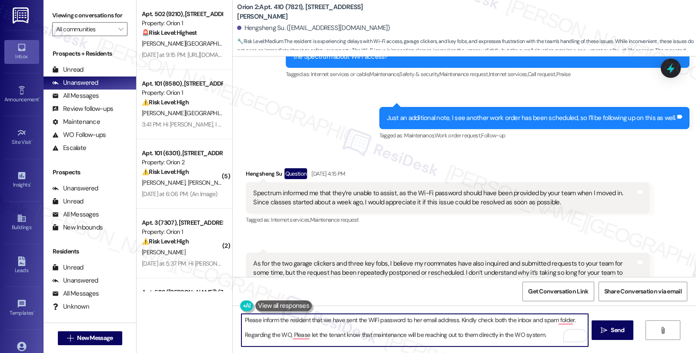
click at [242, 314] on textarea "Please inform the resident that we have sent the WiFi password to her email add…" at bounding box center [415, 330] width 346 height 33
paste textarea "Hengsheng"
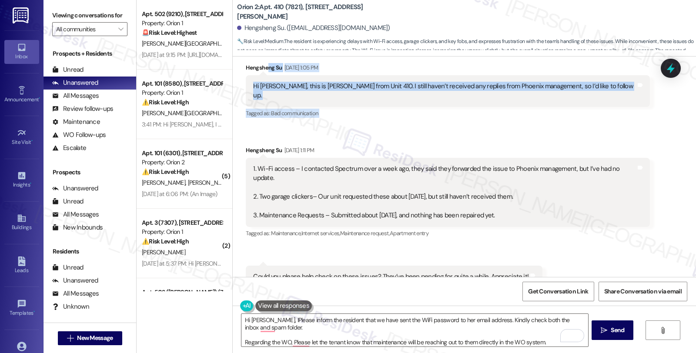
scroll to position [10, 0]
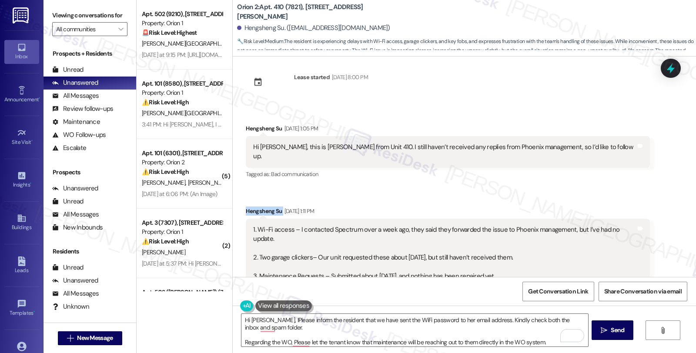
drag, startPoint x: 240, startPoint y: 61, endPoint x: 276, endPoint y: 201, distance: 144.3
click at [276, 207] on div "Hengsheng Su Aug 25, 2025 at 1:11 PM" at bounding box center [448, 213] width 404 height 12
copy div "Hengsheng Su"
click at [275, 320] on textarea "Hi Hengsheng, IPlease inform the resident that we have sent the WiFi password t…" at bounding box center [415, 330] width 346 height 33
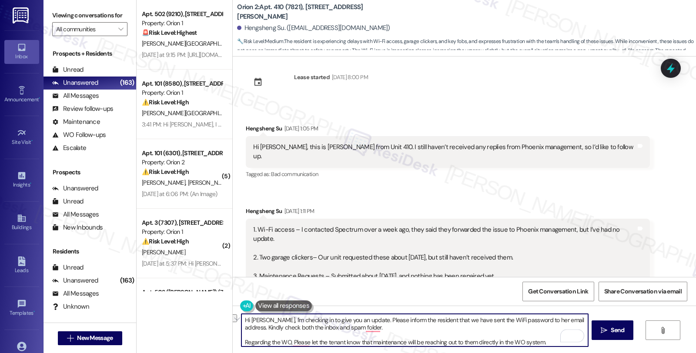
drag, startPoint x: 388, startPoint y: 321, endPoint x: 436, endPoint y: 317, distance: 48.0
click at [436, 317] on textarea "Hi Hengsheng, I'm checking in to give you an update. Please inform the resident…" at bounding box center [415, 330] width 346 height 33
click at [507, 319] on textarea "Hi Hengsheng, I'm checking in to give you an update. Please know that we have s…" at bounding box center [415, 330] width 346 height 33
click at [358, 327] on textarea "Hi Hengsheng, I'm checking in to give you an update. Please know that we have s…" at bounding box center [415, 330] width 346 height 33
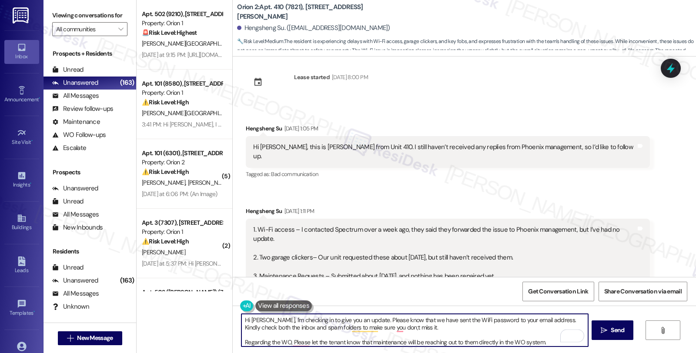
click at [282, 340] on textarea "Hi Hengsheng, I'm checking in to give you an update. Please know that we have s…" at bounding box center [415, 330] width 346 height 33
click at [403, 338] on textarea "Hi Hengsheng, I'm checking in to give you an update. Please know that we have s…" at bounding box center [415, 330] width 346 height 33
click at [406, 346] on textarea "Hi Hengsheng, I'm checking in to give you an update. Please know that we have s…" at bounding box center [415, 330] width 346 height 33
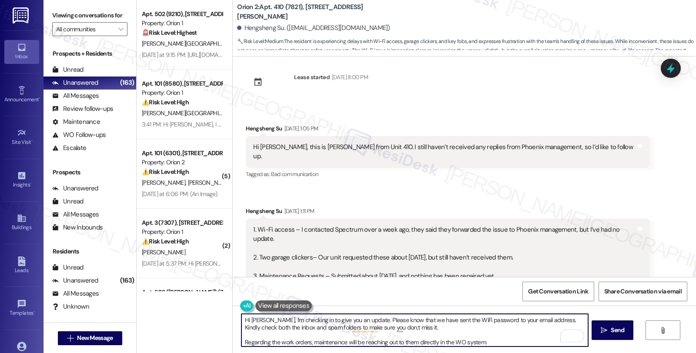
click at [406, 346] on textarea "Hi Hengsheng, I'm checking in to give you an update. Please know that we have s…" at bounding box center [415, 330] width 346 height 33
click at [481, 342] on textarea "Hi Hengsheng, I'm checking in to give you an update. Please know that we have s…" at bounding box center [415, 330] width 346 height 33
click at [499, 345] on textarea "Hi Hengsheng, I'm checking in to give you an update. Please know that we have s…" at bounding box center [415, 330] width 346 height 33
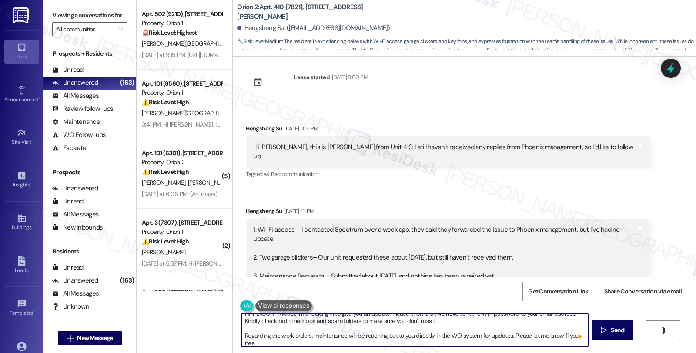
scroll to position [7, 0]
type textarea "Hi Hengsheng, I'm checking in to give you an update. Please know that we have s…"
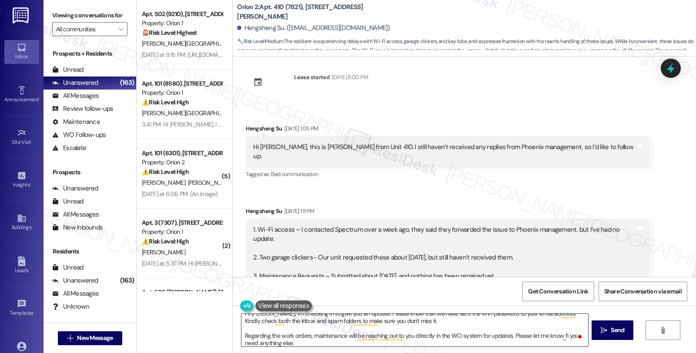
click at [398, 339] on textarea "Hi Hengsheng, I'm checking in to give you an update. Please know that we have s…" at bounding box center [415, 330] width 346 height 33
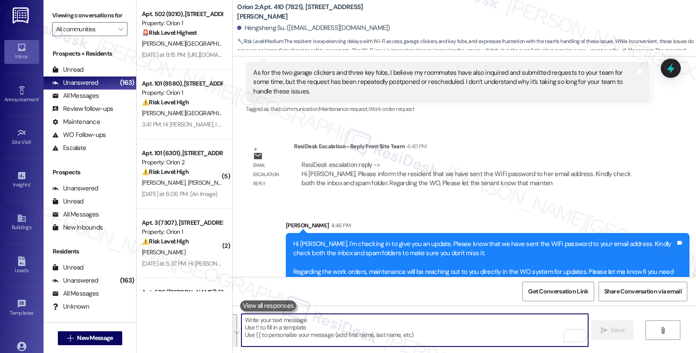
scroll to position [587, 0]
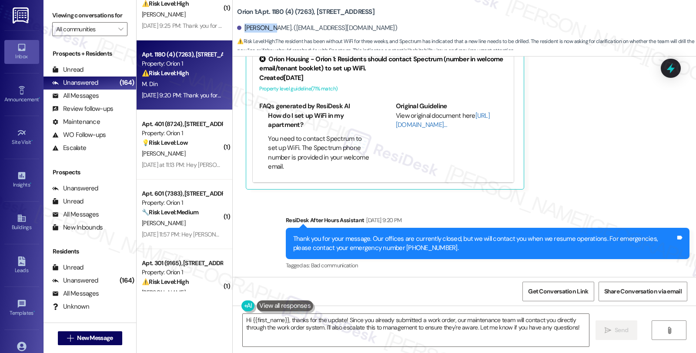
scroll to position [1124, 0]
